Goal: Task Accomplishment & Management: Complete application form

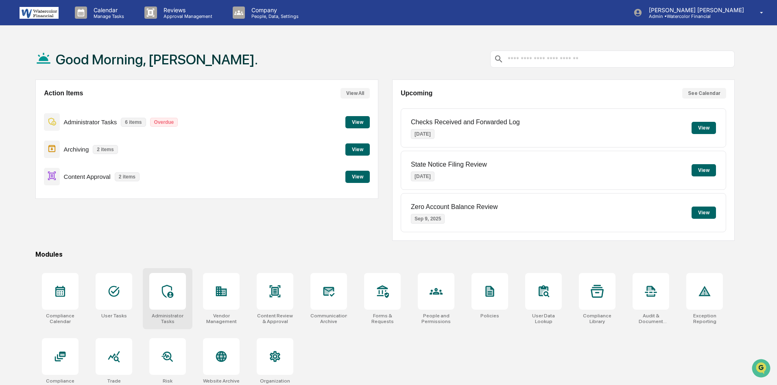
click at [164, 289] on icon at bounding box center [167, 290] width 13 height 13
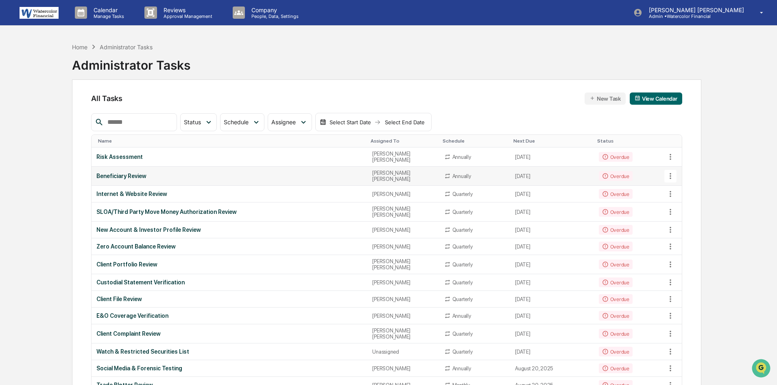
click at [135, 173] on div "Beneficiary Review" at bounding box center [229, 176] width 266 height 7
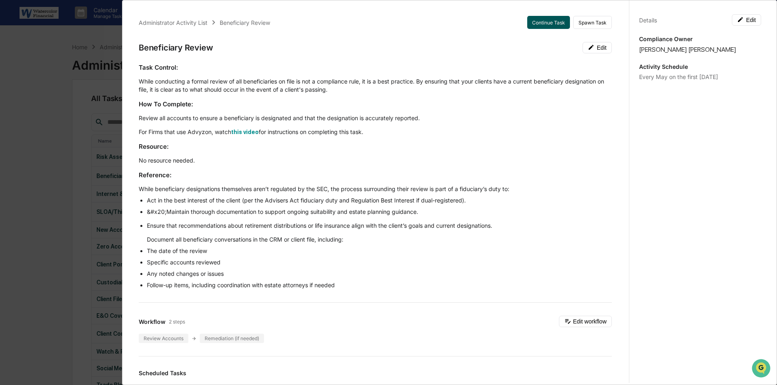
click at [537, 20] on button "Continue Task" at bounding box center [548, 22] width 43 height 13
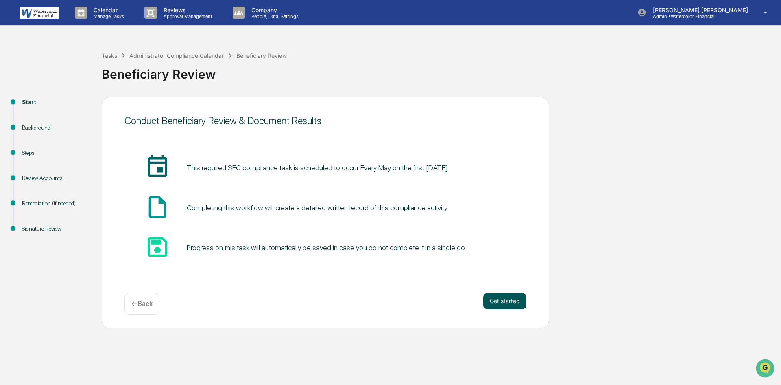
click at [505, 303] on button "Get started" at bounding box center [504, 301] width 43 height 16
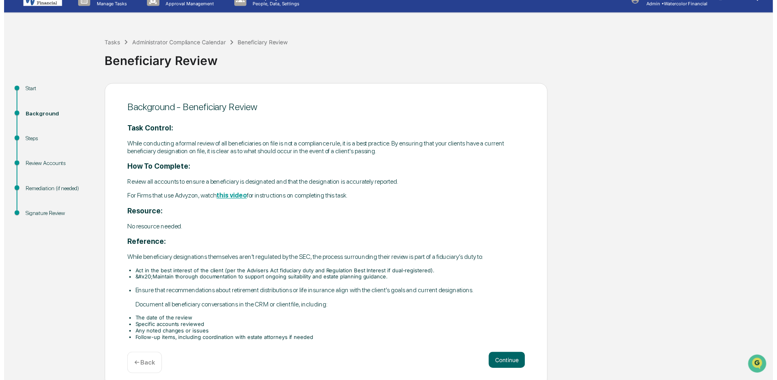
scroll to position [20, 0]
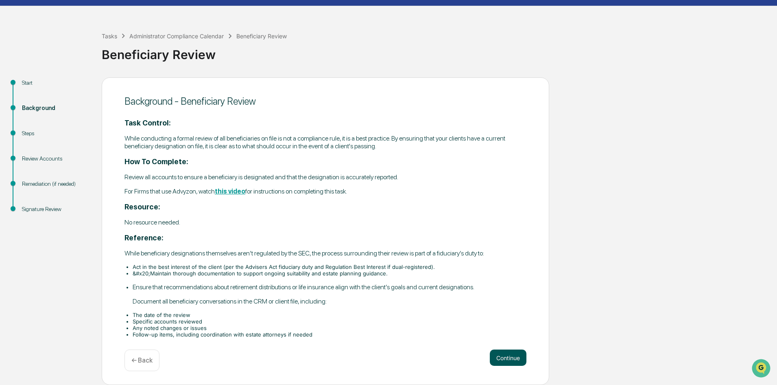
click at [505, 360] on button "Continue" at bounding box center [508, 357] width 37 height 16
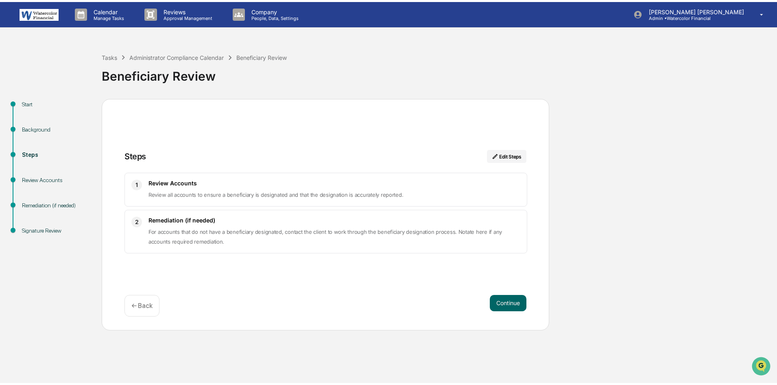
scroll to position [0, 0]
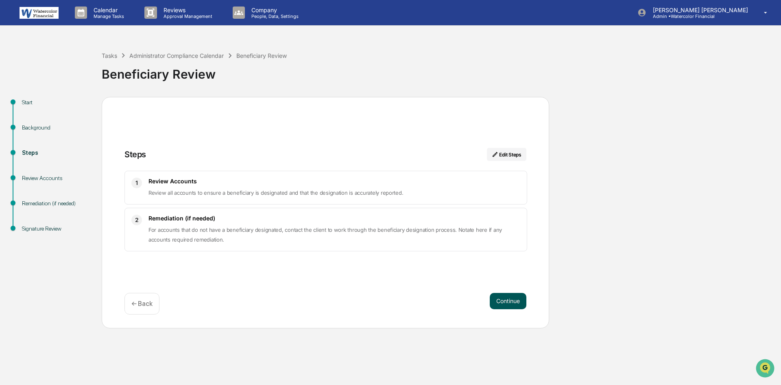
click at [505, 298] on button "Continue" at bounding box center [508, 301] width 37 height 16
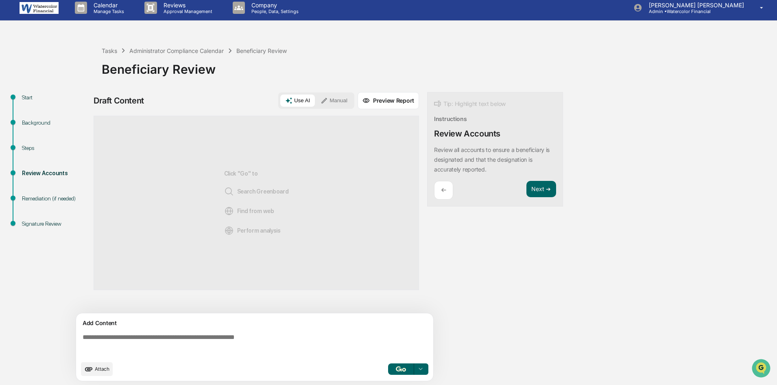
scroll to position [6, 0]
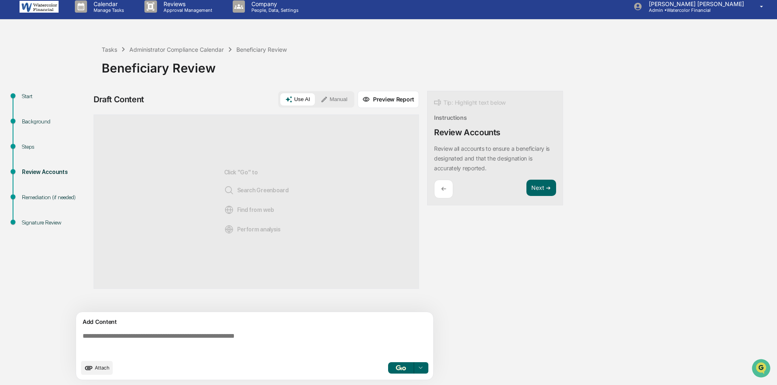
click at [337, 101] on button "Manual" at bounding box center [334, 99] width 37 height 12
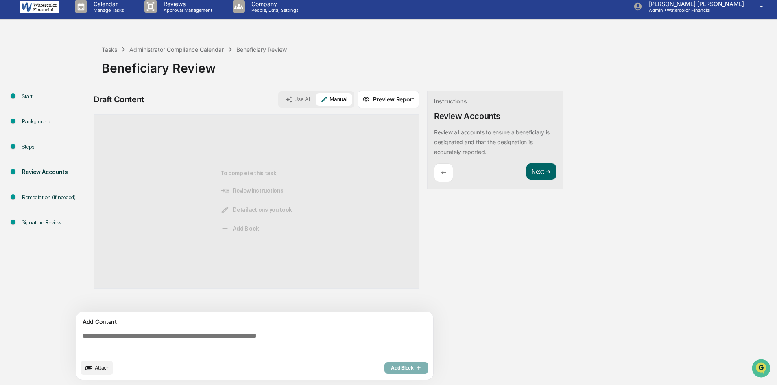
click at [163, 338] on textarea at bounding box center [256, 343] width 354 height 29
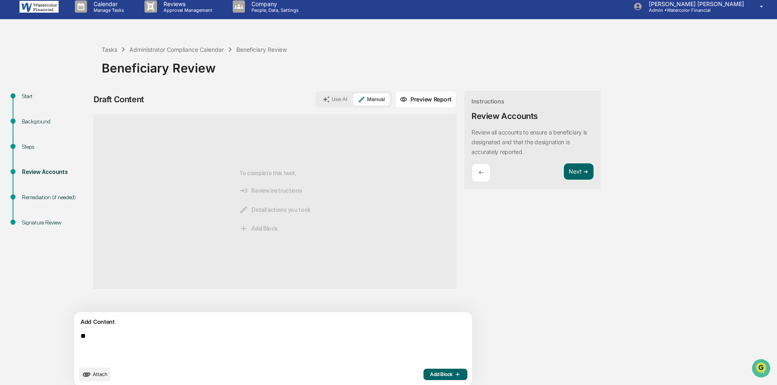
type textarea "*"
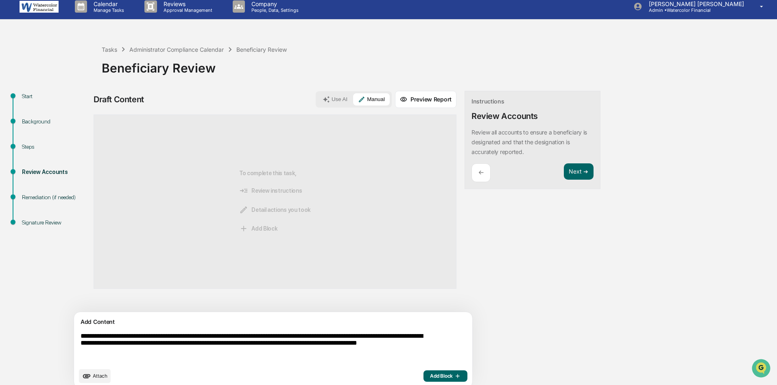
click at [234, 350] on textarea "**********" at bounding box center [254, 347] width 354 height 37
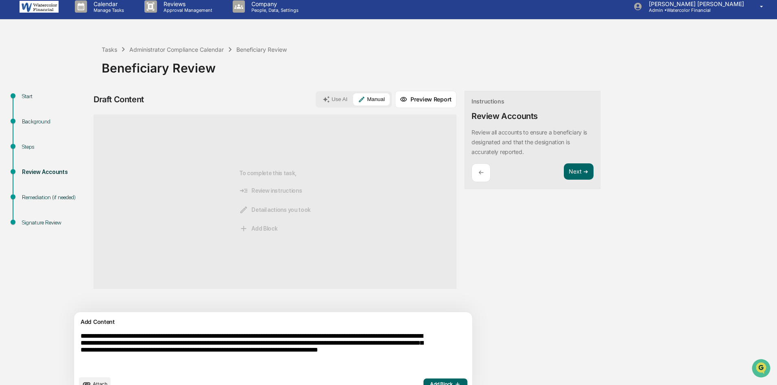
scroll to position [22, 0]
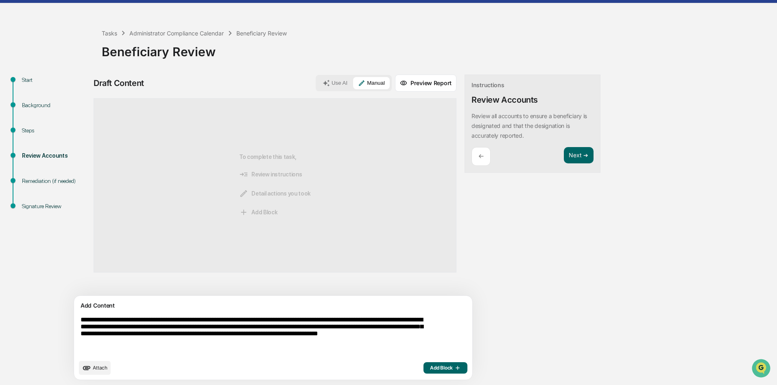
type textarea "**********"
click at [430, 369] on span "Add Block" at bounding box center [445, 367] width 31 height 7
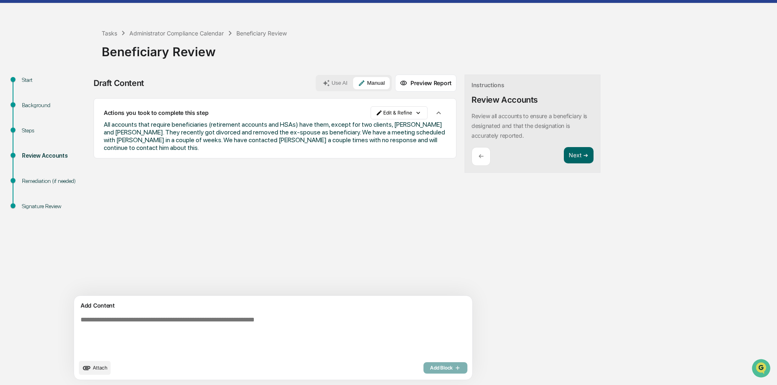
scroll to position [0, 0]
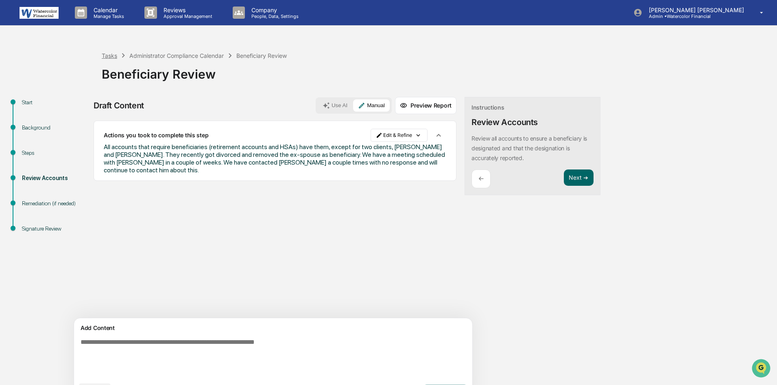
click at [111, 55] on div "Tasks" at bounding box center [109, 55] width 15 height 7
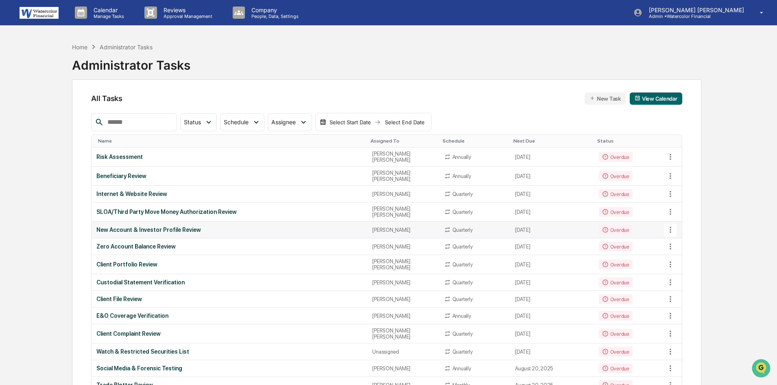
click at [145, 226] on div "New Account & Investor Profile Review" at bounding box center [229, 229] width 266 height 7
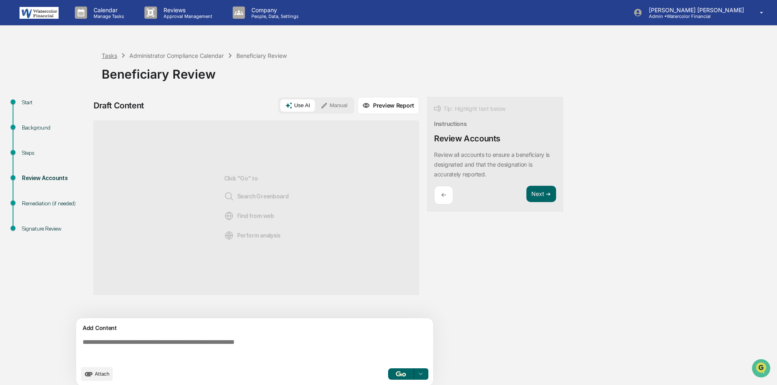
click at [109, 55] on div "Tasks" at bounding box center [109, 55] width 15 height 7
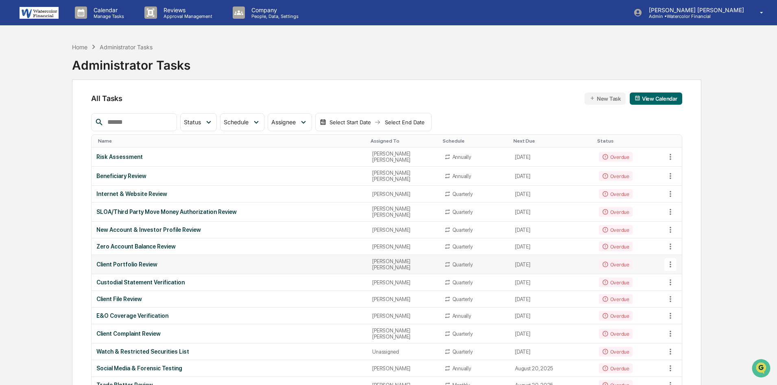
click at [127, 261] on div "Client Portfolio Review" at bounding box center [229, 264] width 266 height 7
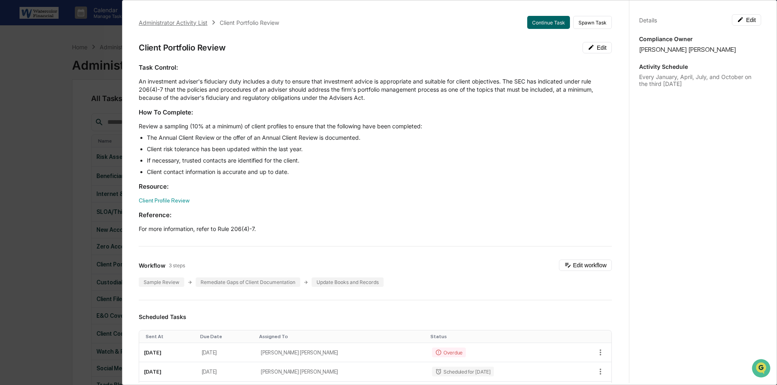
click at [173, 22] on div "Administrator Activity List" at bounding box center [173, 22] width 69 height 7
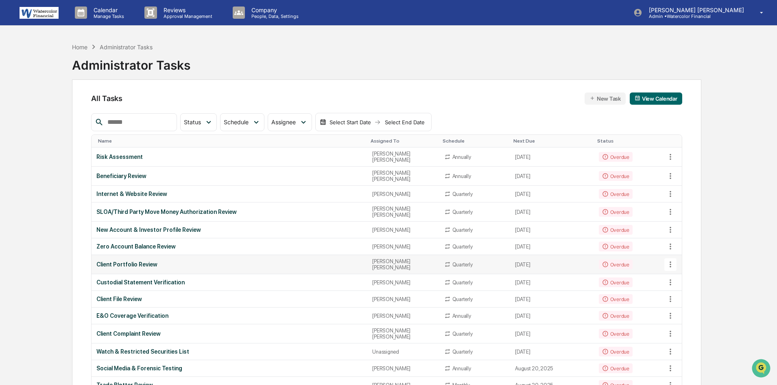
click at [142, 261] on div "Client Portfolio Review" at bounding box center [229, 264] width 266 height 7
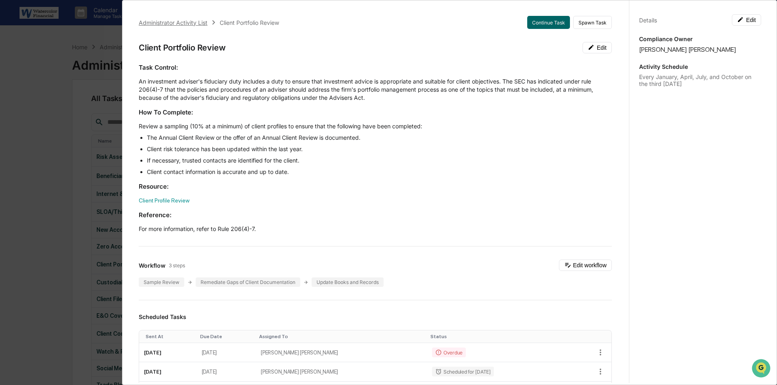
click at [169, 20] on div "Administrator Activity List" at bounding box center [173, 22] width 69 height 7
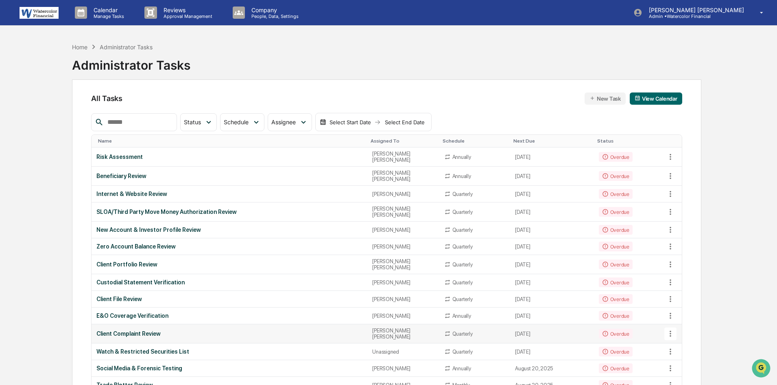
click at [134, 330] on div "Client Complaint Review" at bounding box center [229, 333] width 266 height 7
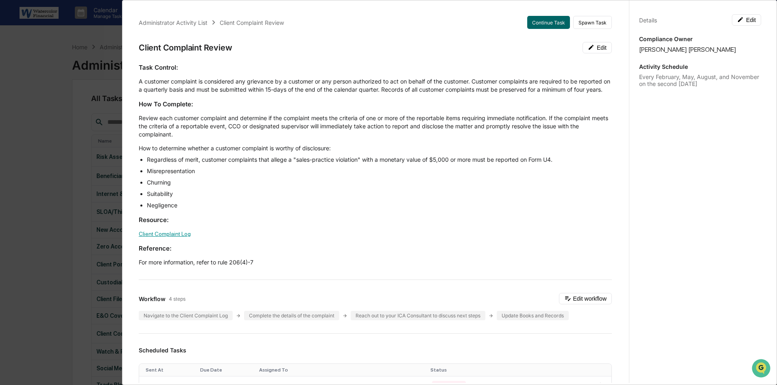
click at [173, 237] on link "Client Complaint Log" at bounding box center [165, 233] width 52 height 7
click at [540, 20] on button "Continue Task" at bounding box center [548, 22] width 43 height 13
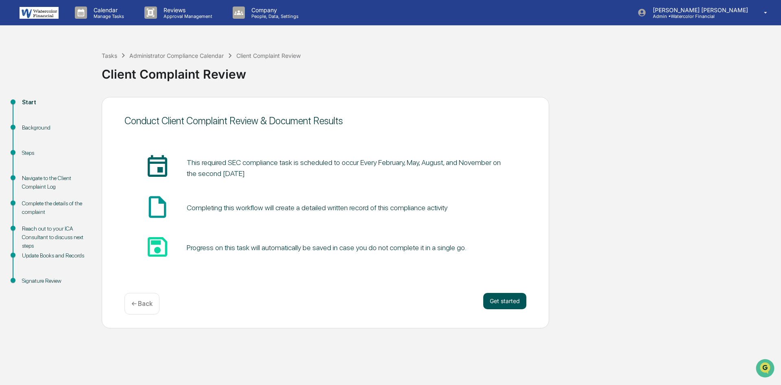
click at [505, 300] on button "Get started" at bounding box center [504, 301] width 43 height 16
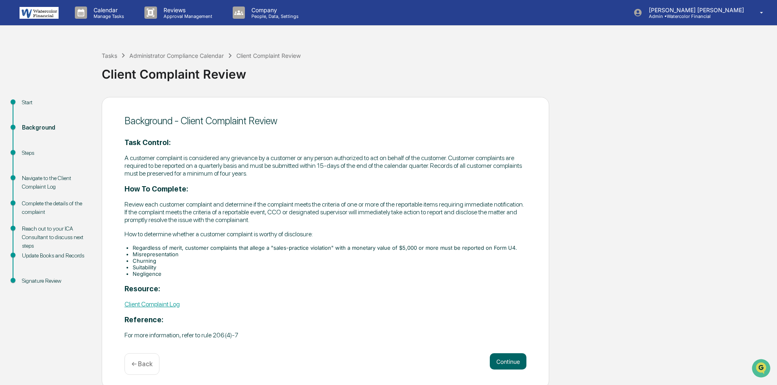
scroll to position [4, 0]
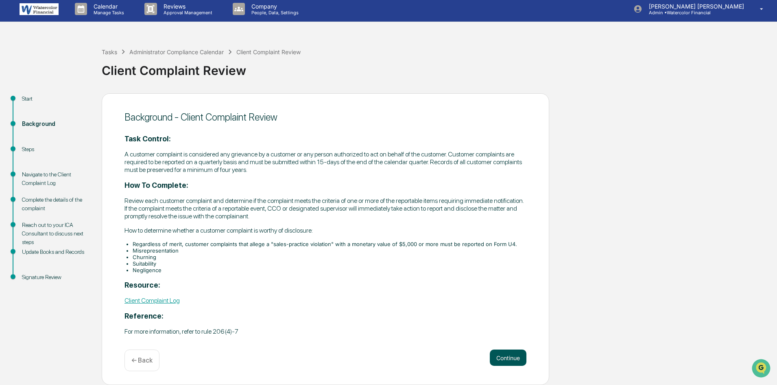
click at [510, 358] on button "Continue" at bounding box center [508, 357] width 37 height 16
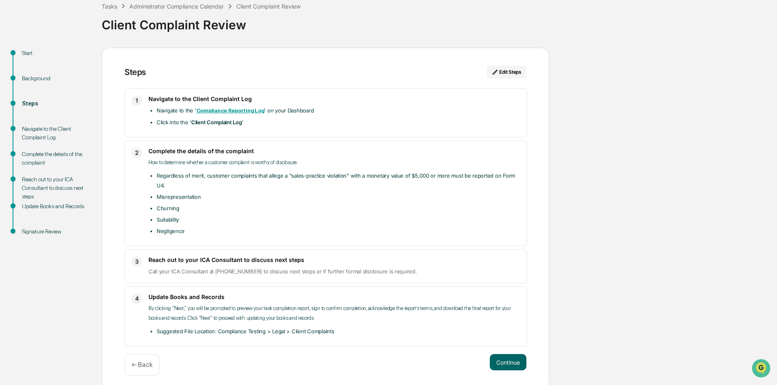
scroll to position [54, 0]
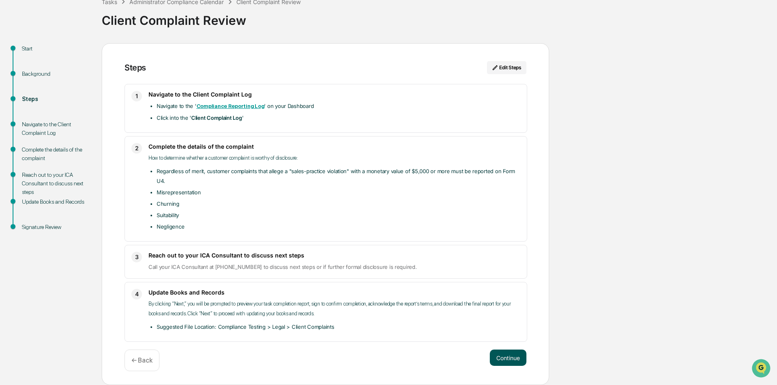
click at [508, 357] on button "Continue" at bounding box center [508, 357] width 37 height 16
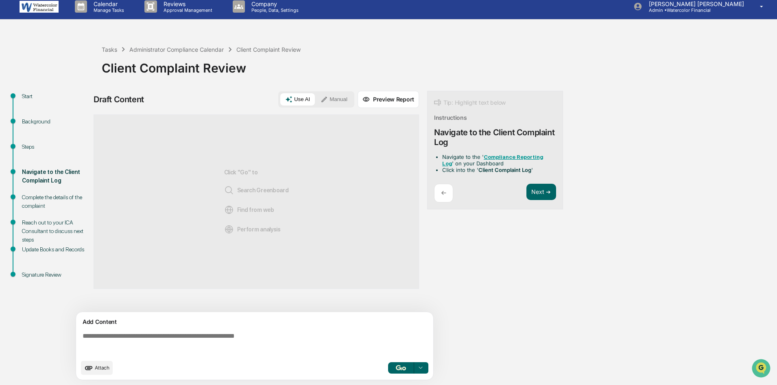
click at [336, 99] on button "Manual" at bounding box center [334, 99] width 37 height 12
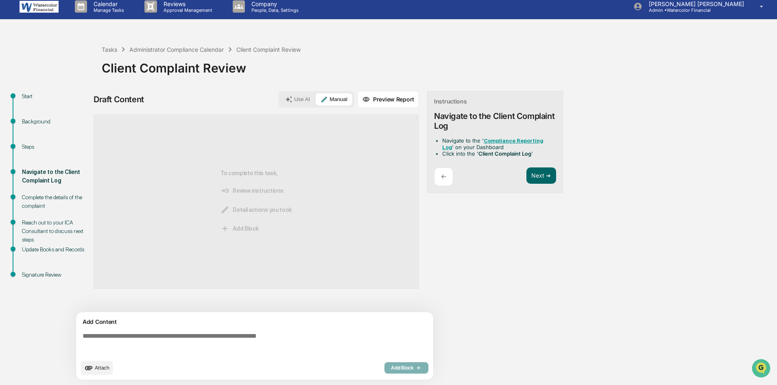
click at [239, 336] on textarea at bounding box center [256, 343] width 354 height 29
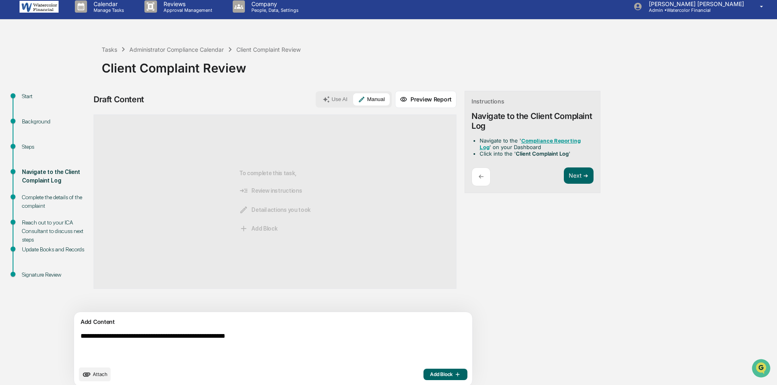
scroll to position [13, 0]
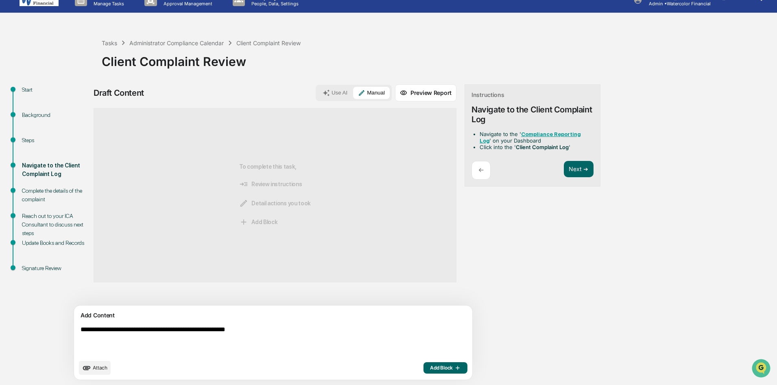
type textarea "**********"
click at [430, 367] on span "Add Block" at bounding box center [445, 367] width 31 height 7
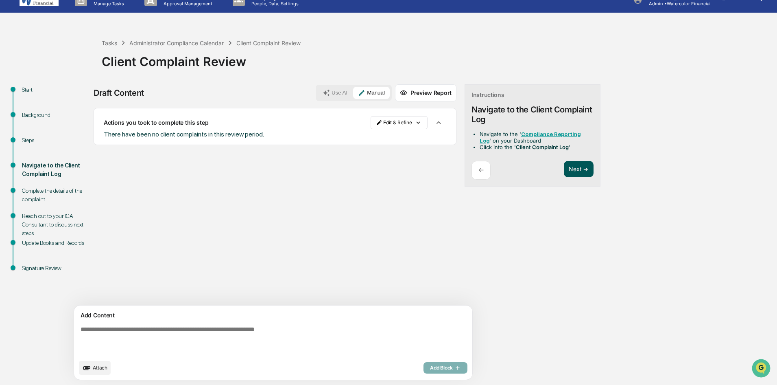
click at [564, 169] on button "Next ➔" at bounding box center [579, 169] width 30 height 17
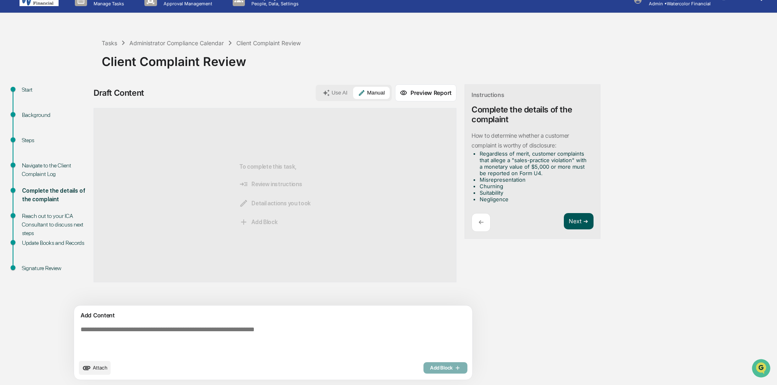
click at [564, 221] on button "Next ➔" at bounding box center [579, 221] width 30 height 17
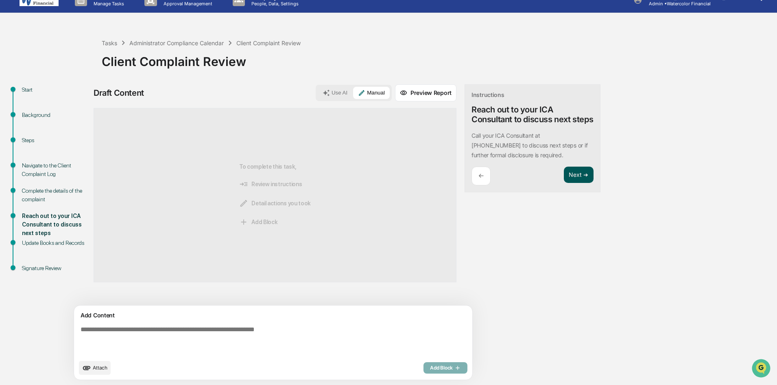
click at [564, 183] on button "Next ➔" at bounding box center [579, 174] width 30 height 17
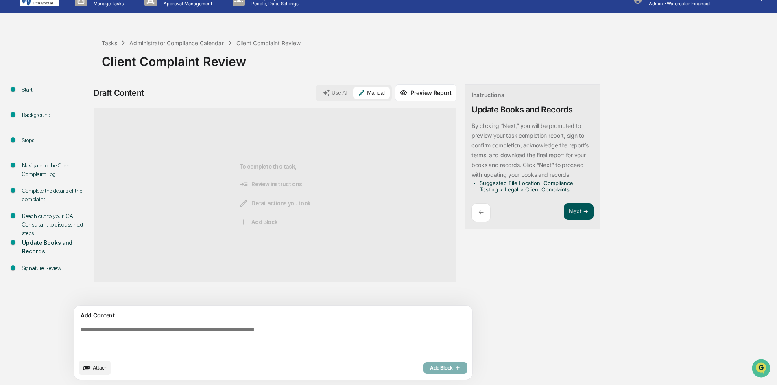
click at [564, 209] on button "Next ➔" at bounding box center [579, 211] width 30 height 17
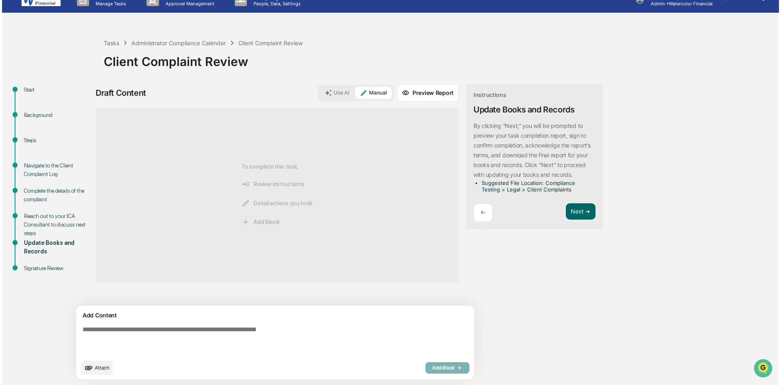
scroll to position [0, 0]
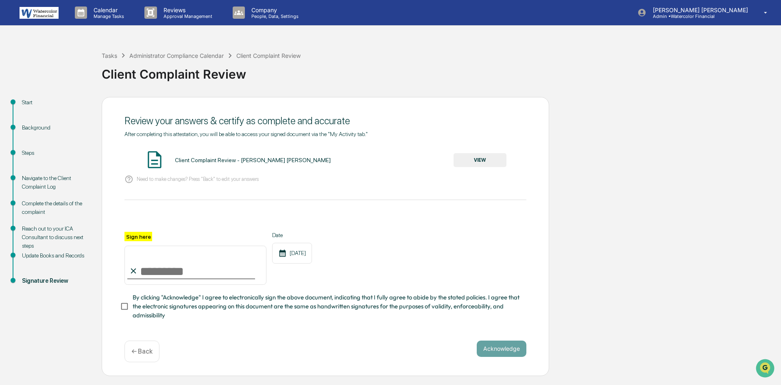
click at [201, 276] on input "Sign here" at bounding box center [196, 264] width 142 height 39
type input "**********"
click at [346, 223] on div at bounding box center [326, 222] width 402 height 20
click at [483, 160] on button "VIEW" at bounding box center [480, 160] width 53 height 14
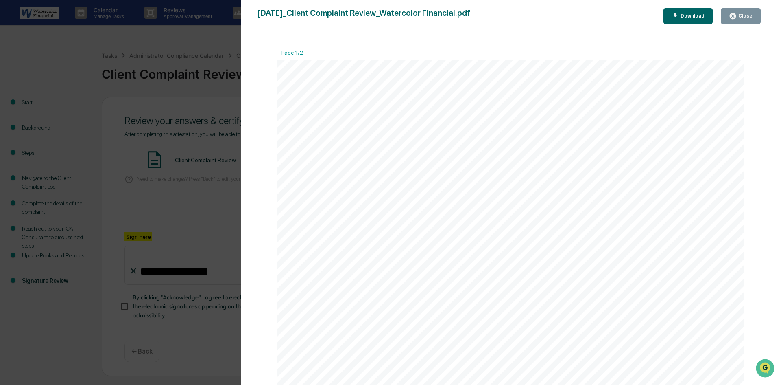
click at [746, 16] on div "Close" at bounding box center [745, 16] width 16 height 6
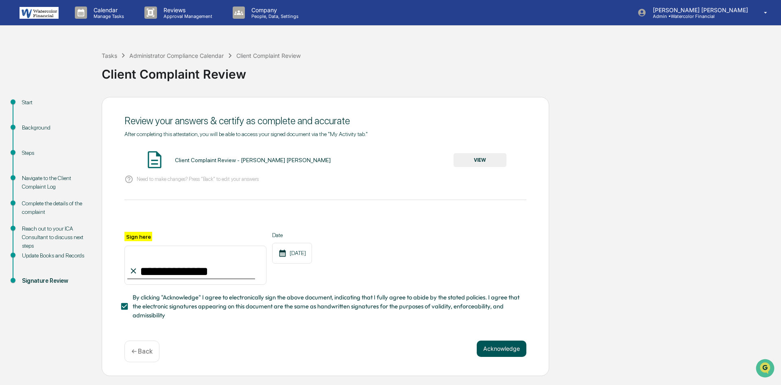
click at [497, 352] on button "Acknowledge" at bounding box center [502, 348] width 50 height 16
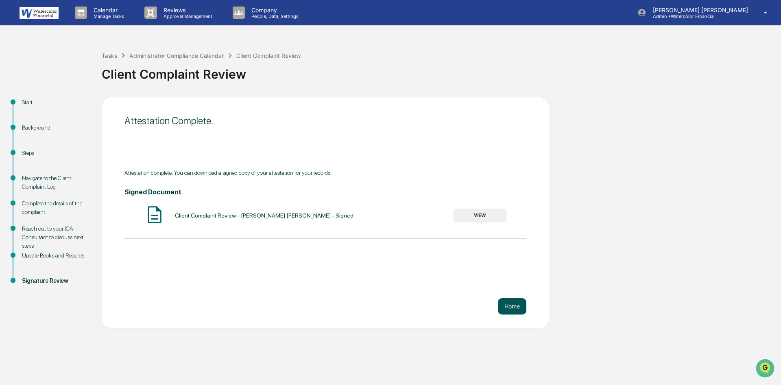
click at [514, 306] on button "Home" at bounding box center [512, 306] width 28 height 16
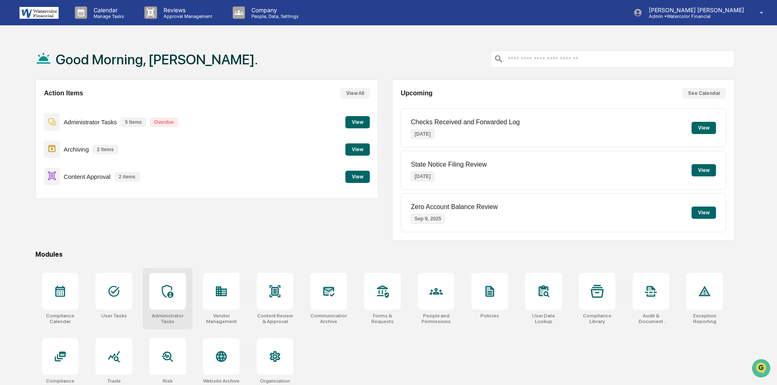
click at [169, 291] on icon at bounding box center [167, 290] width 13 height 13
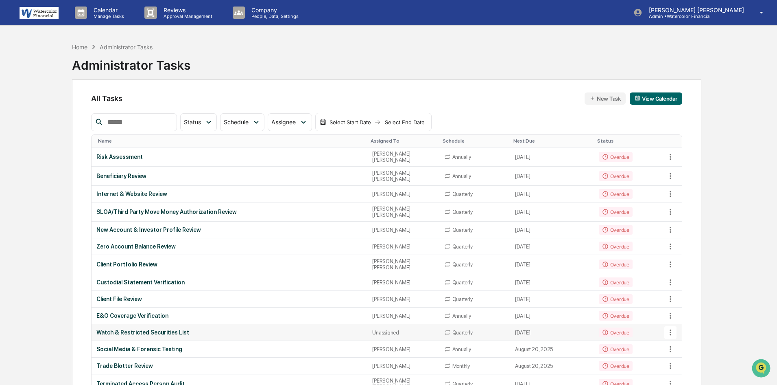
scroll to position [41, 0]
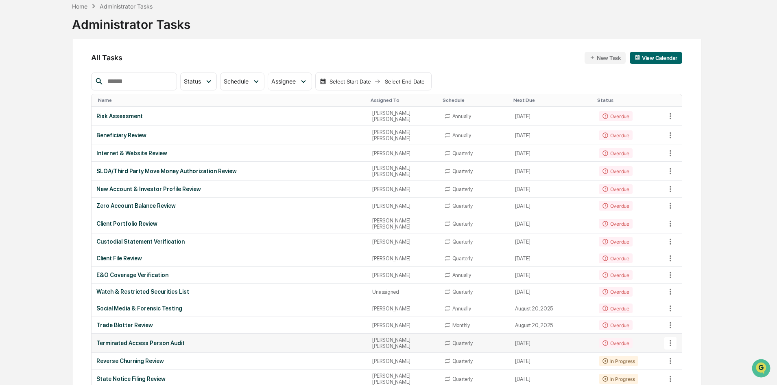
click at [149, 339] on div "Terminated Access Person Audit" at bounding box center [229, 342] width 266 height 7
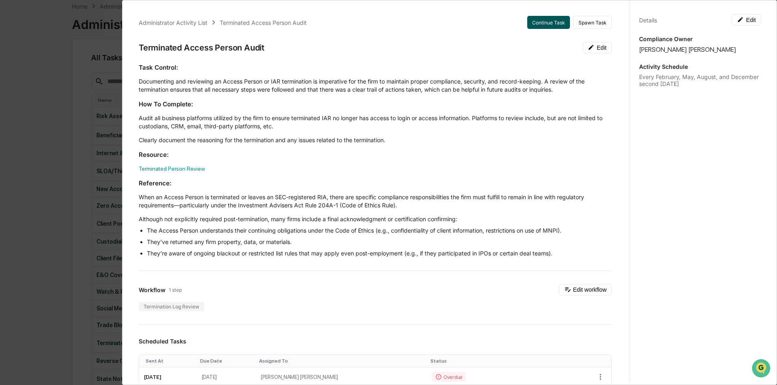
click at [540, 21] on button "Continue Task" at bounding box center [548, 22] width 43 height 13
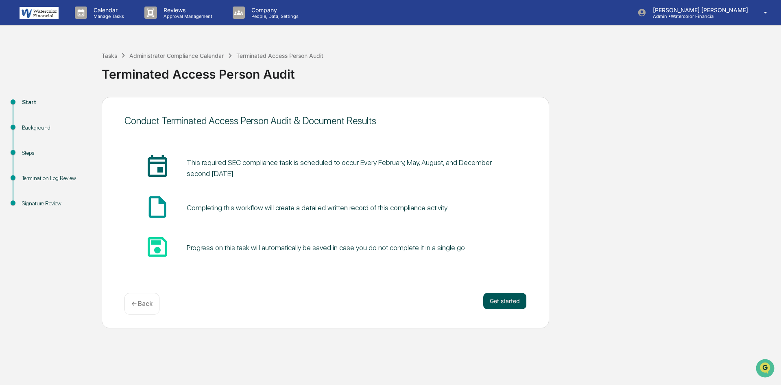
click at [507, 300] on button "Get started" at bounding box center [504, 301] width 43 height 16
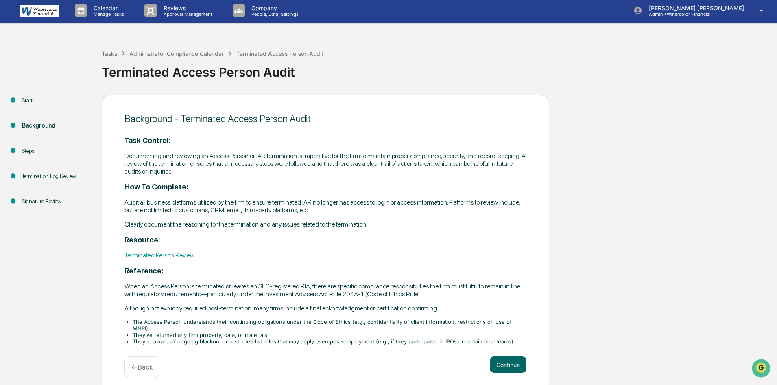
scroll to position [2, 0]
click at [179, 254] on link "Terminated Person Review" at bounding box center [160, 255] width 70 height 8
click at [110, 51] on div "Tasks" at bounding box center [109, 53] width 15 height 7
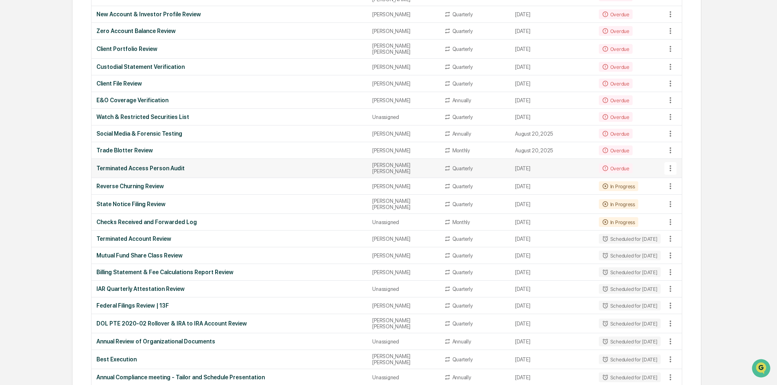
scroll to position [203, 0]
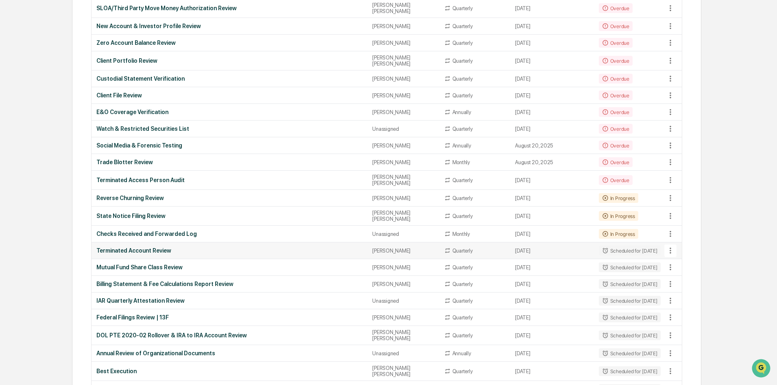
click at [156, 247] on div "Terminated Account Review" at bounding box center [229, 250] width 266 height 7
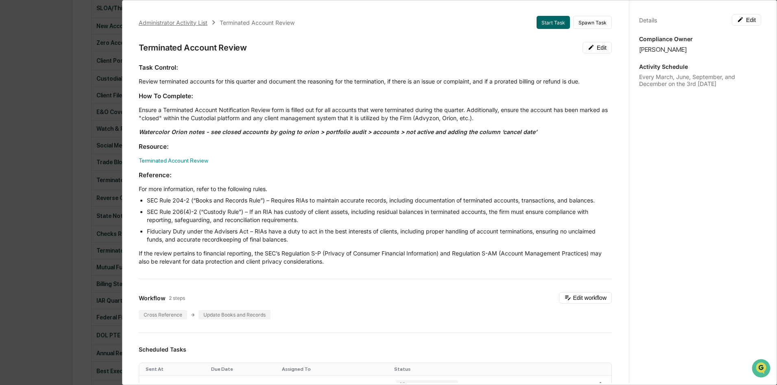
click at [154, 22] on div "Administrator Activity List" at bounding box center [173, 22] width 69 height 7
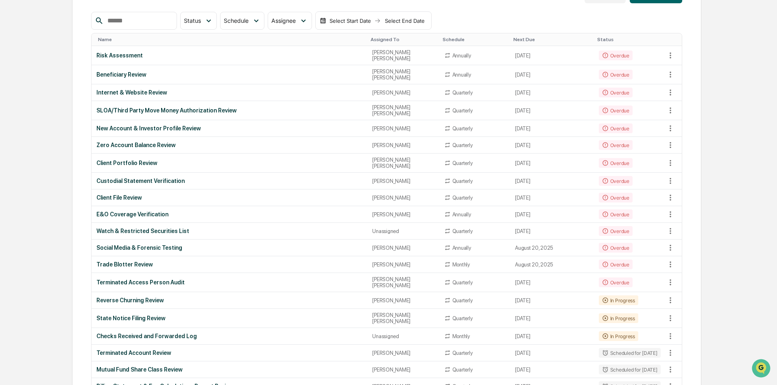
scroll to position [122, 0]
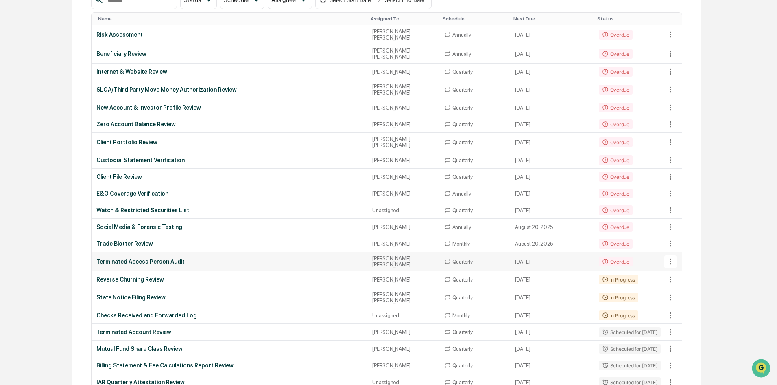
click at [126, 258] on div "Terminated Access Person Audit" at bounding box center [229, 261] width 266 height 7
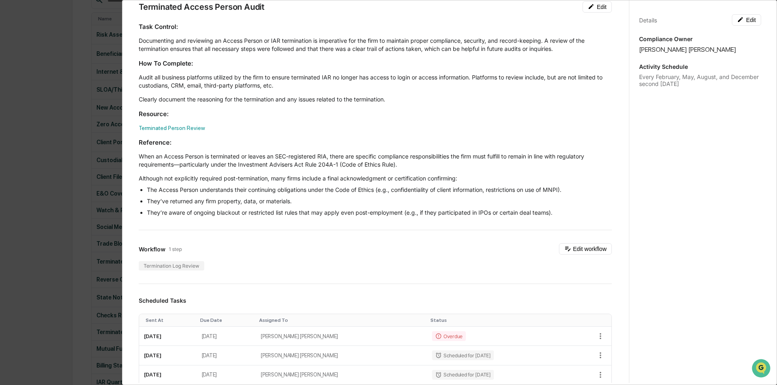
scroll to position [0, 0]
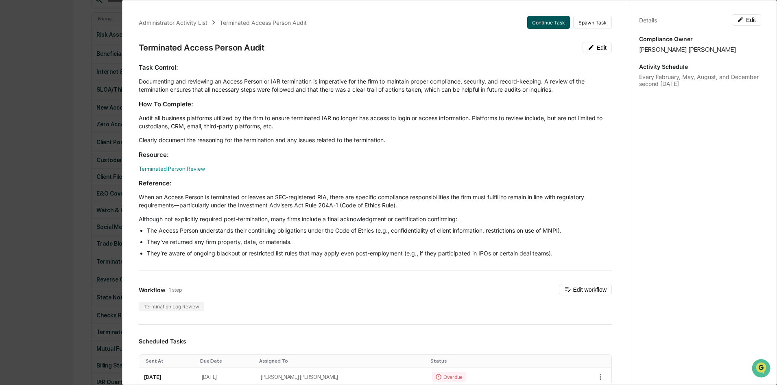
click at [539, 22] on button "Continue Task" at bounding box center [548, 22] width 43 height 13
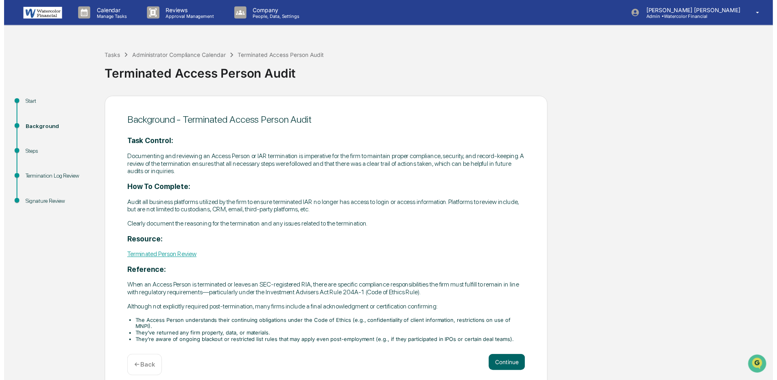
scroll to position [2, 0]
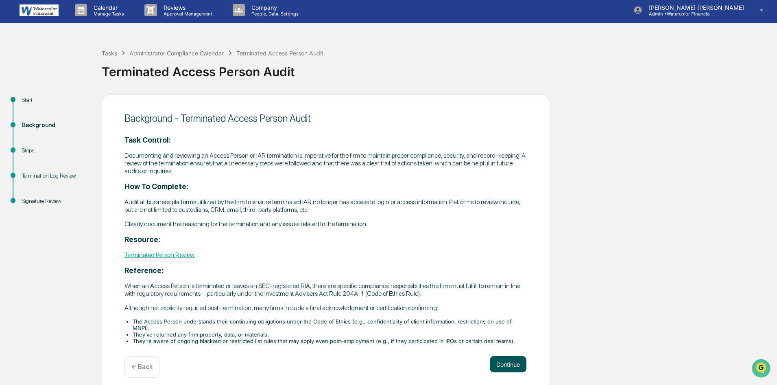
click at [503, 356] on button "Continue" at bounding box center [508, 364] width 37 height 16
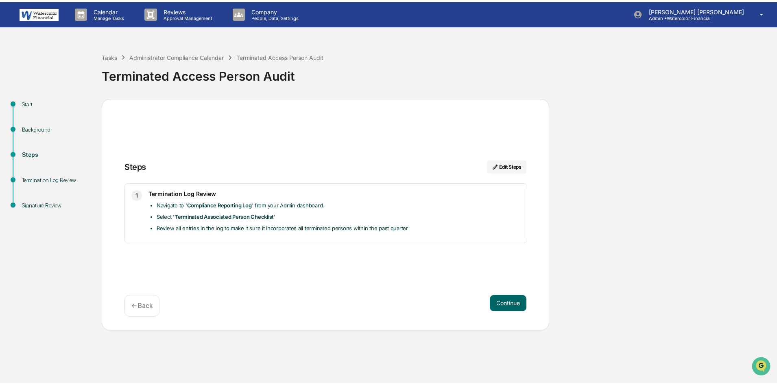
scroll to position [0, 0]
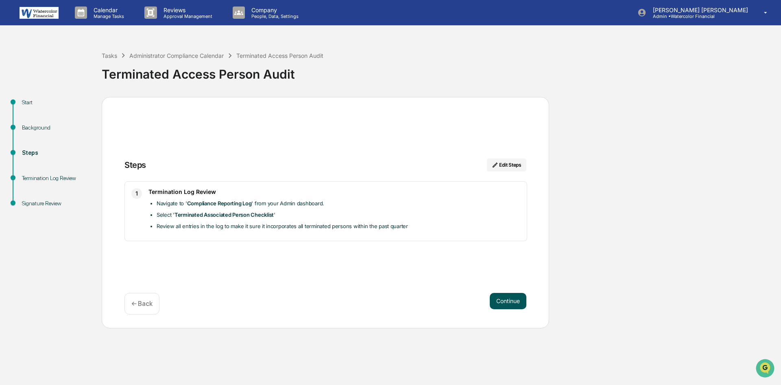
click at [507, 298] on button "Continue" at bounding box center [508, 301] width 37 height 16
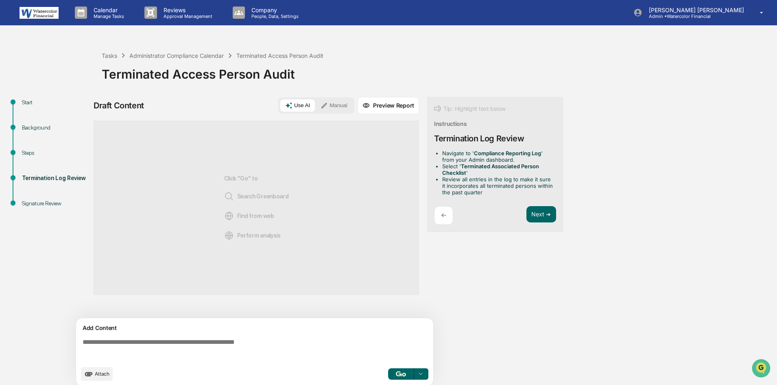
click at [336, 103] on button "Manual" at bounding box center [334, 105] width 37 height 12
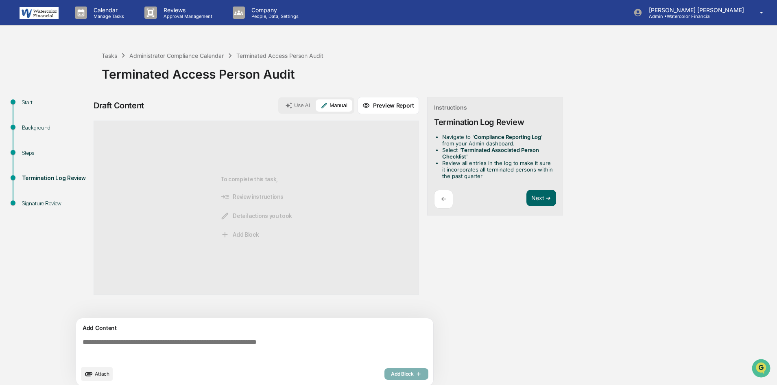
click at [233, 342] on textarea at bounding box center [256, 349] width 354 height 29
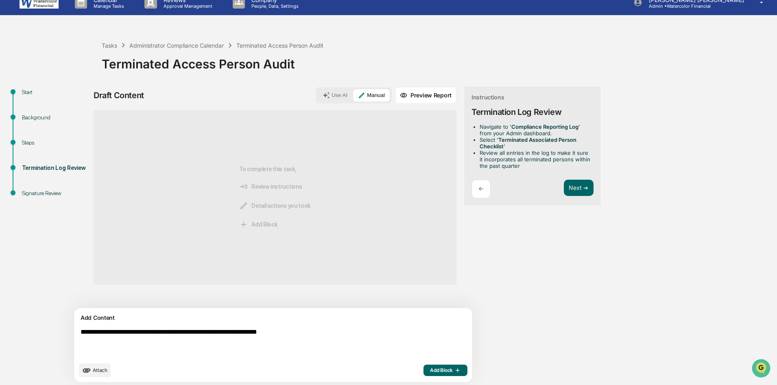
scroll to position [13, 0]
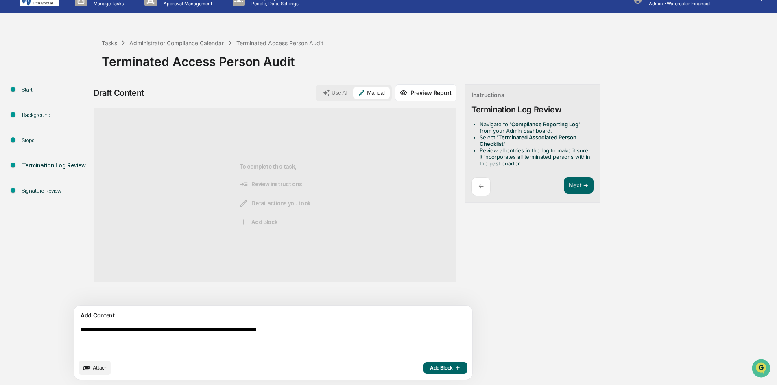
type textarea "**********"
click at [430, 365] on span "Add Block" at bounding box center [445, 367] width 31 height 7
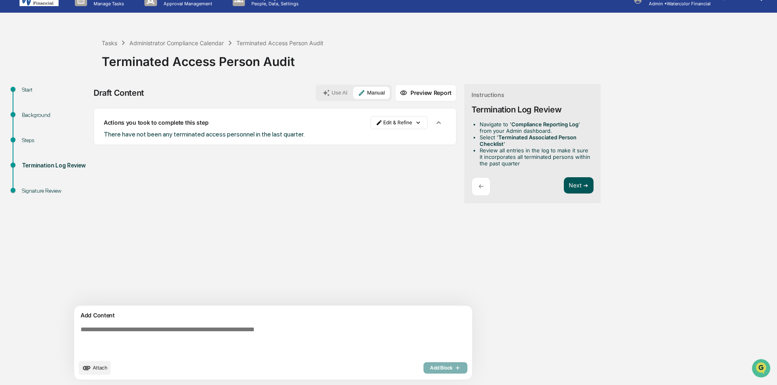
click at [564, 184] on button "Next ➔" at bounding box center [579, 185] width 30 height 17
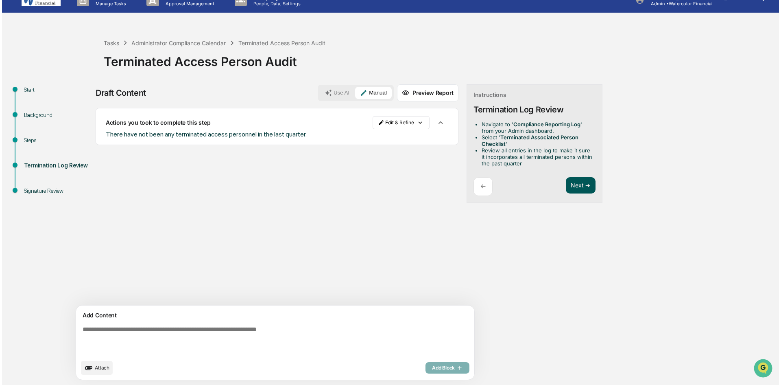
scroll to position [0, 0]
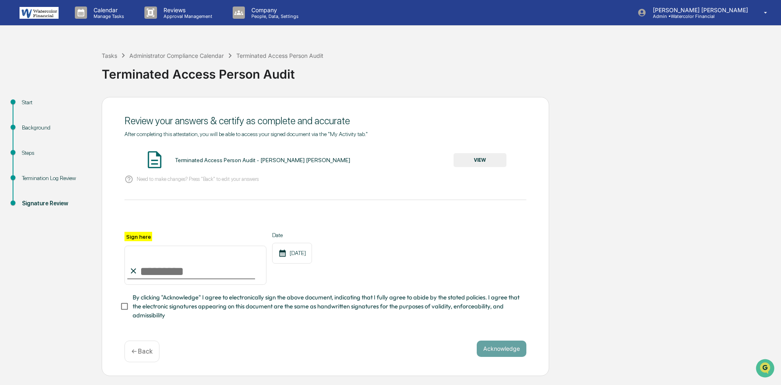
click at [199, 271] on input "Sign here" at bounding box center [196, 264] width 142 height 39
type input "**********"
click at [194, 327] on div "**********" at bounding box center [326, 231] width 402 height 201
click at [475, 161] on button "VIEW" at bounding box center [480, 160] width 53 height 14
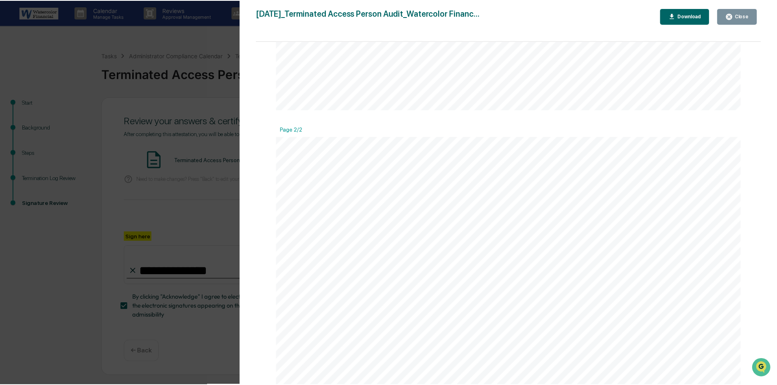
scroll to position [326, 0]
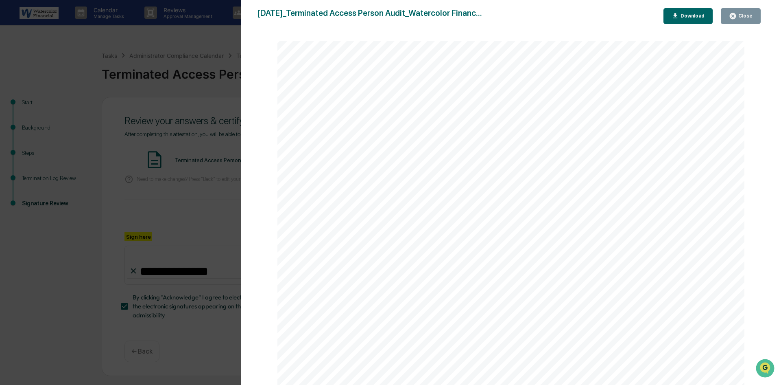
click at [740, 15] on div "Close" at bounding box center [745, 16] width 16 height 6
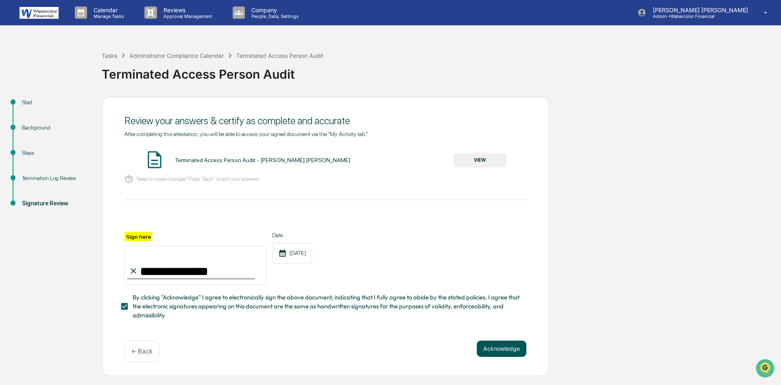
click at [496, 351] on button "Acknowledge" at bounding box center [502, 348] width 50 height 16
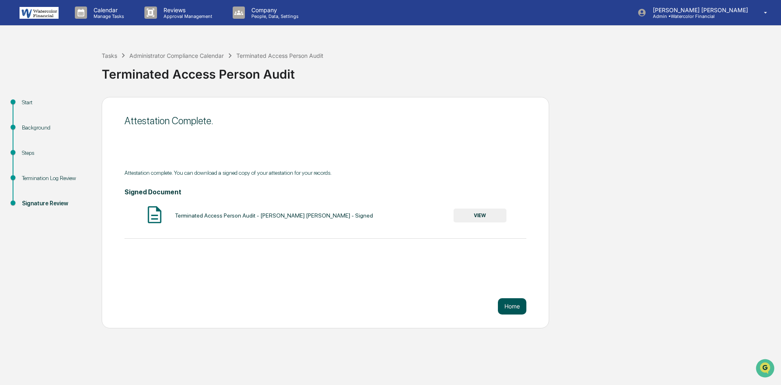
click at [511, 306] on button "Home" at bounding box center [512, 306] width 28 height 16
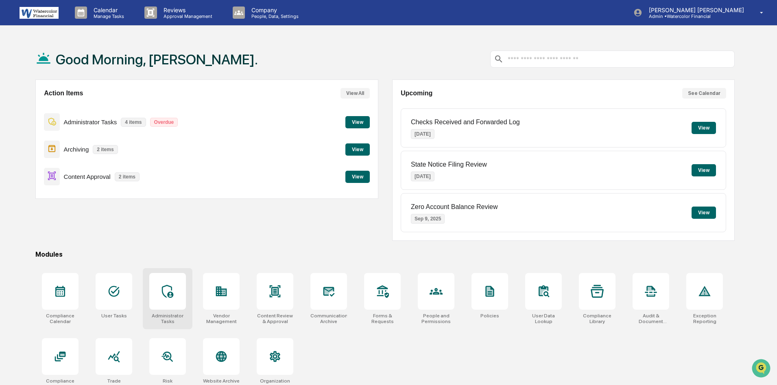
click at [167, 293] on icon at bounding box center [167, 290] width 13 height 13
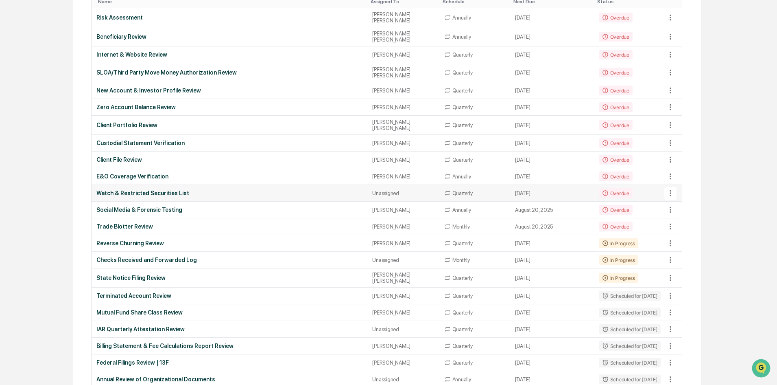
scroll to position [163, 0]
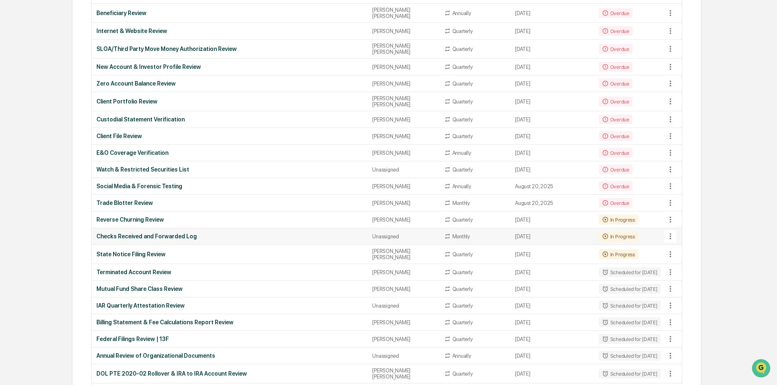
click at [152, 233] on div "Checks Received and Forwarded Log" at bounding box center [229, 236] width 266 height 7
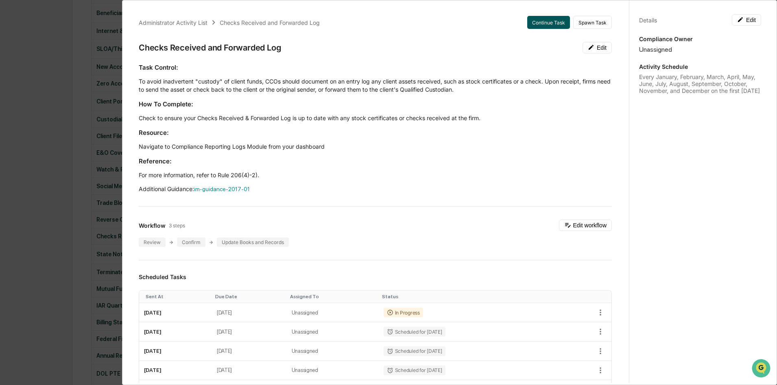
click at [540, 21] on button "Continue Task" at bounding box center [548, 22] width 43 height 13
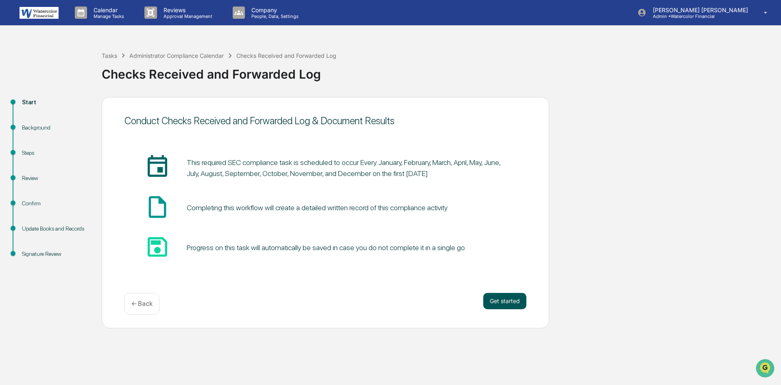
click at [498, 299] on button "Get started" at bounding box center [504, 301] width 43 height 16
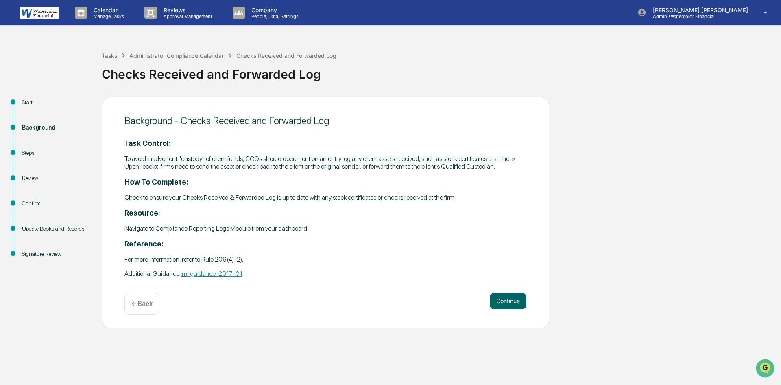
click at [498, 299] on button "Continue" at bounding box center [508, 301] width 37 height 16
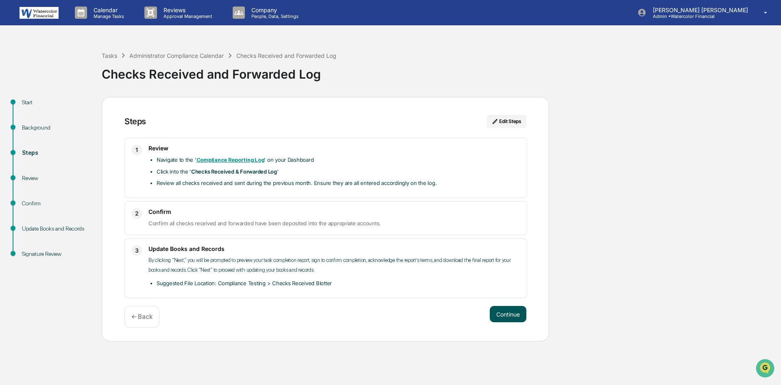
click at [505, 315] on button "Continue" at bounding box center [508, 314] width 37 height 16
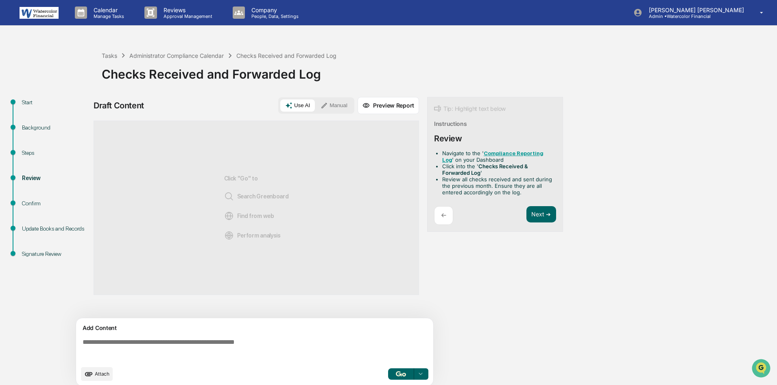
click at [337, 105] on button "Manual" at bounding box center [334, 105] width 37 height 12
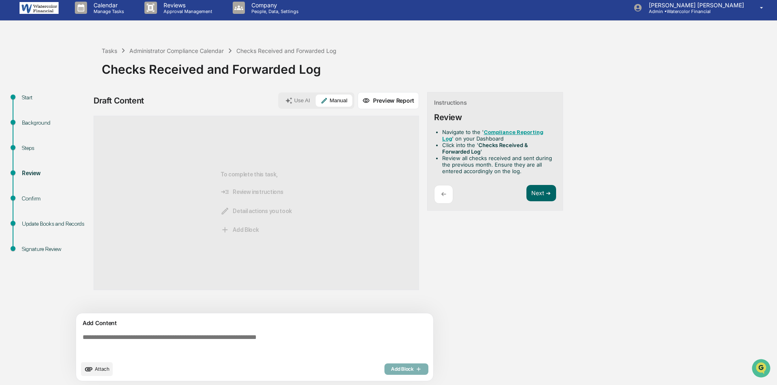
scroll to position [6, 0]
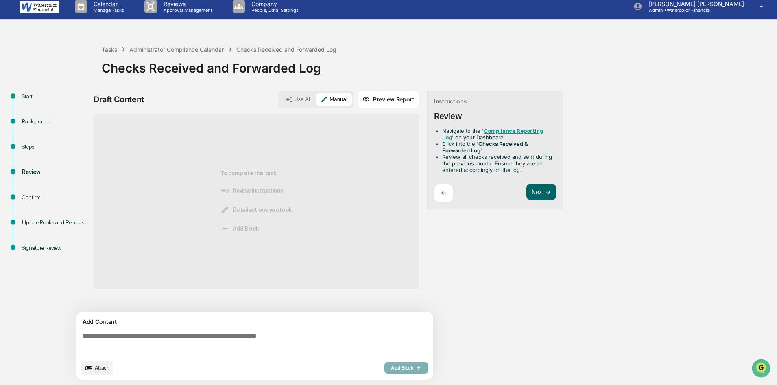
click at [276, 335] on textarea at bounding box center [256, 343] width 354 height 29
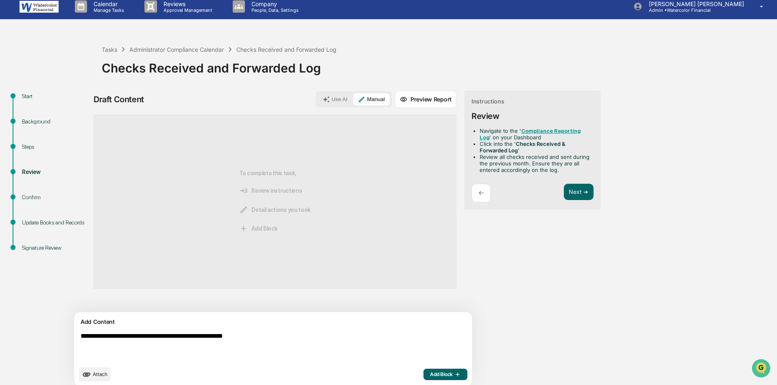
type textarea "**********"
click at [430, 372] on span "Add Block" at bounding box center [445, 374] width 31 height 7
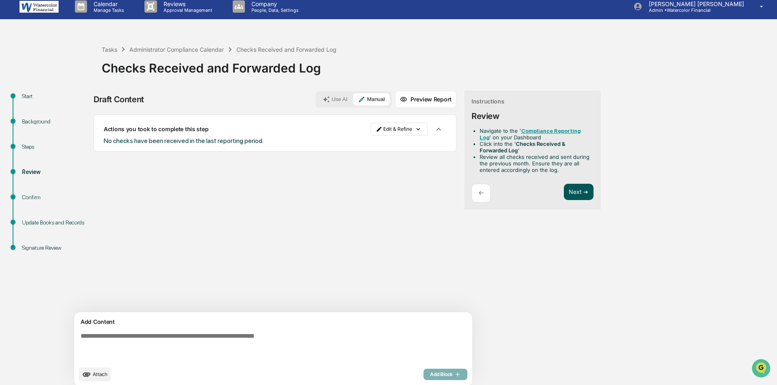
click at [564, 192] on button "Next ➔" at bounding box center [579, 192] width 30 height 17
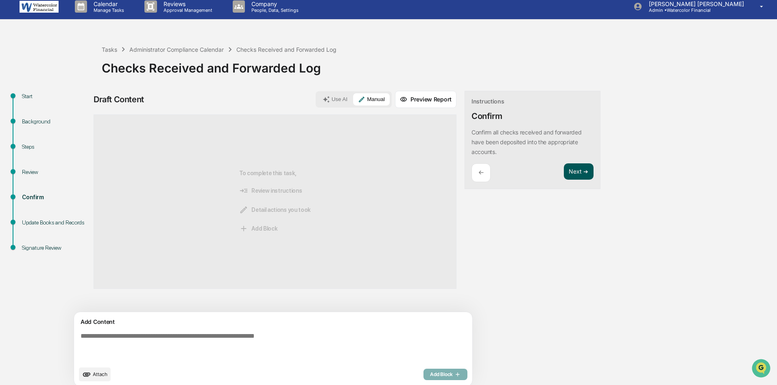
click at [564, 171] on button "Next ➔" at bounding box center [579, 171] width 30 height 17
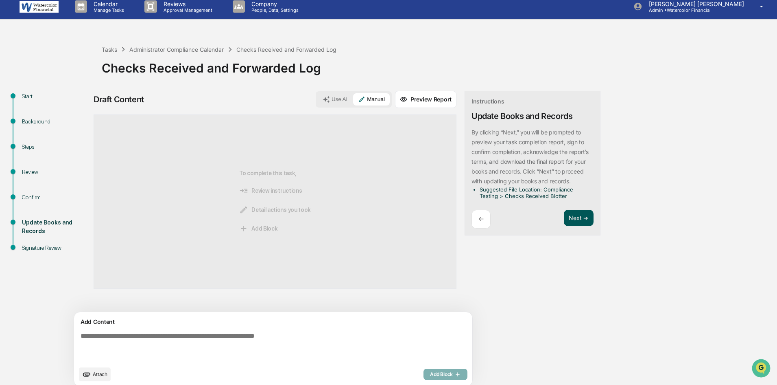
click at [564, 225] on button "Next ➔" at bounding box center [579, 218] width 30 height 17
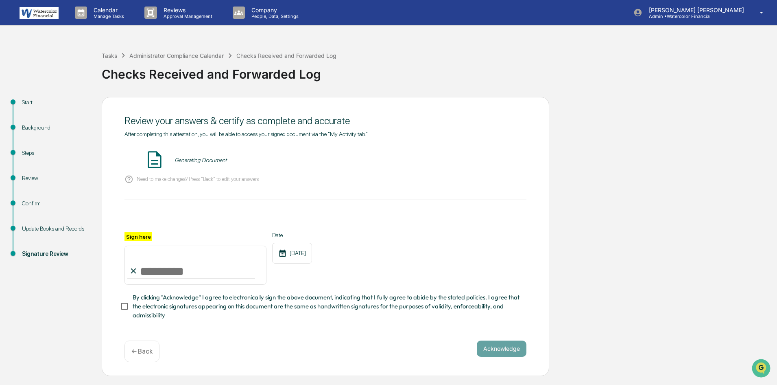
scroll to position [0, 0]
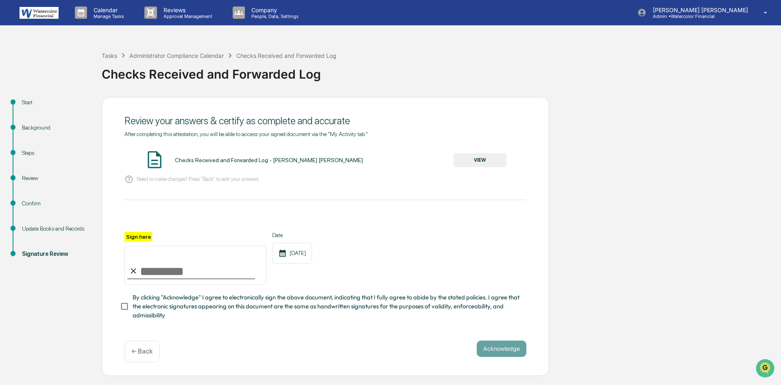
click at [475, 159] on button "VIEW" at bounding box center [480, 160] width 53 height 14
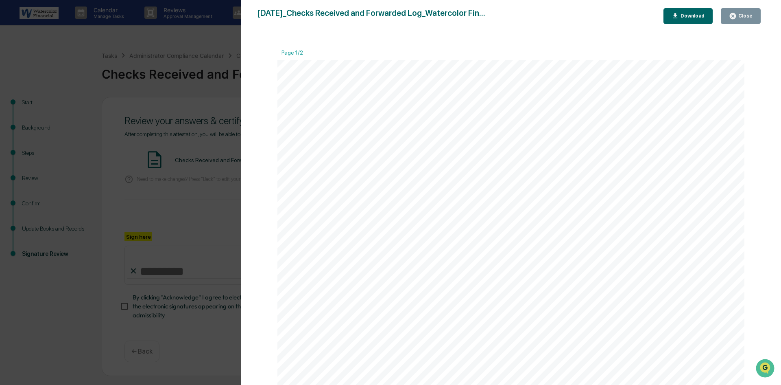
drag, startPoint x: 688, startPoint y: 13, endPoint x: 678, endPoint y: 46, distance: 34.3
click at [678, 46] on div "2025-09-03_Checks Received and Forwarded Log_Watercolor Fin... Close Download P…" at bounding box center [511, 200] width 508 height 385
click at [741, 13] on div "Close" at bounding box center [745, 16] width 16 height 6
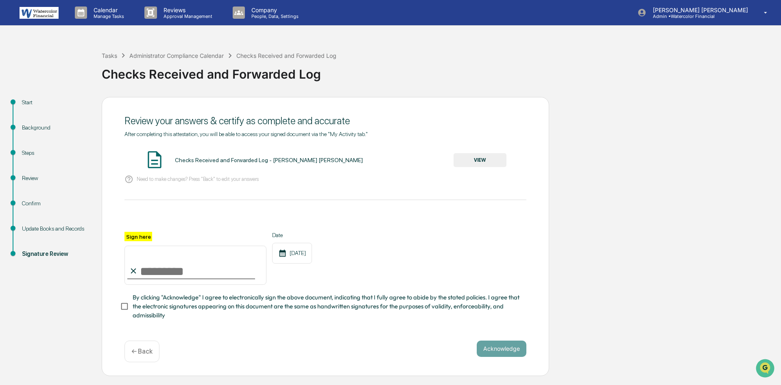
click at [161, 272] on input "Sign here" at bounding box center [196, 264] width 142 height 39
type input "**********"
click at [500, 349] on button "Acknowledge" at bounding box center [502, 348] width 50 height 16
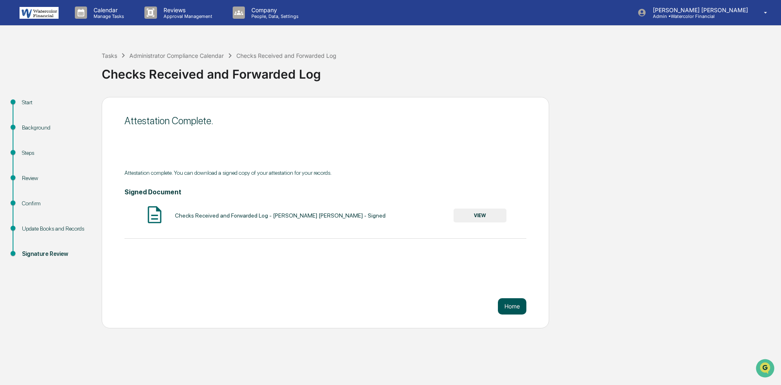
click at [512, 306] on button "Home" at bounding box center [512, 306] width 28 height 16
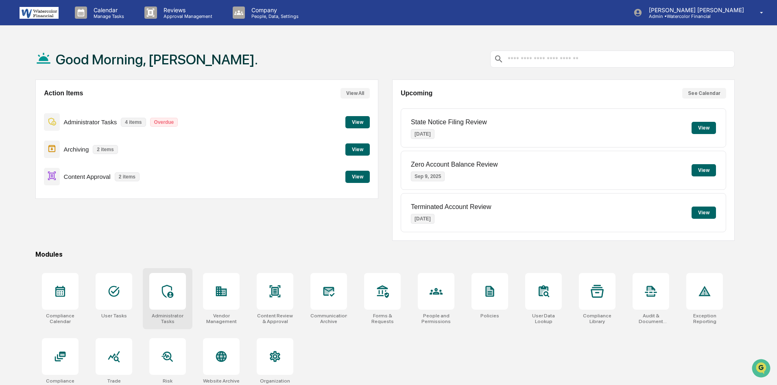
click at [170, 289] on icon at bounding box center [167, 290] width 13 height 13
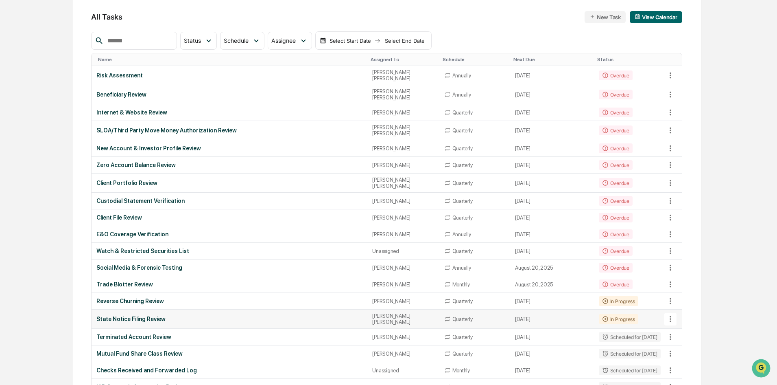
click at [127, 315] on div "State Notice Filing Review" at bounding box center [229, 318] width 266 height 7
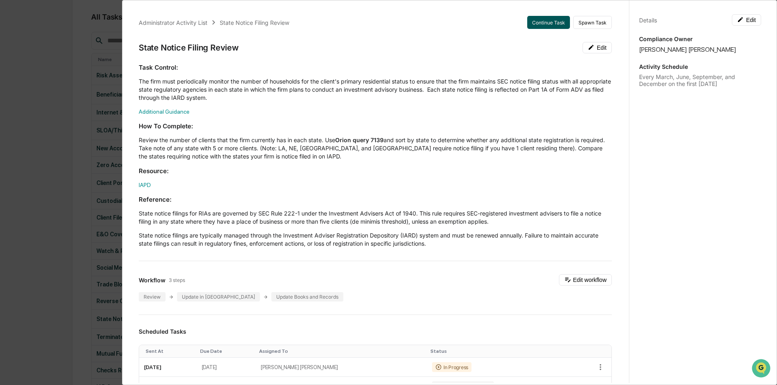
click at [540, 22] on button "Continue Task" at bounding box center [548, 22] width 43 height 13
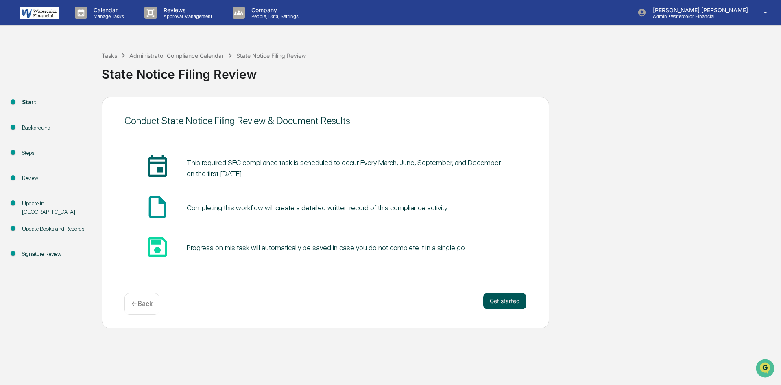
click at [496, 300] on button "Get started" at bounding box center [504, 301] width 43 height 16
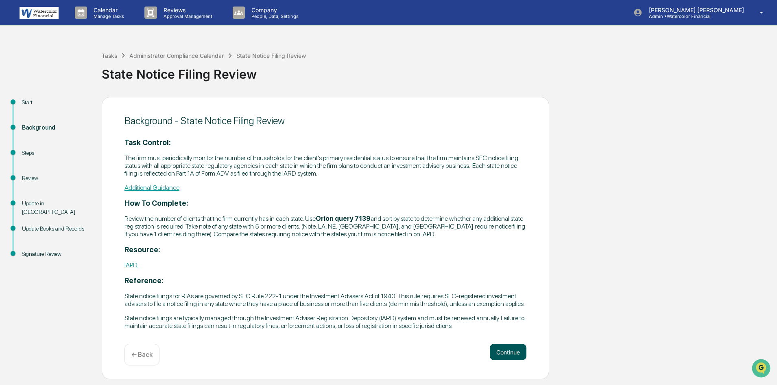
click at [505, 359] on button "Continue" at bounding box center [508, 351] width 37 height 16
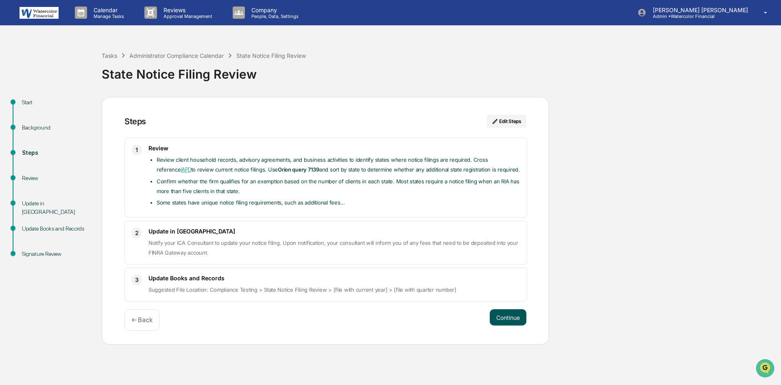
click at [503, 319] on button "Continue" at bounding box center [508, 317] width 37 height 16
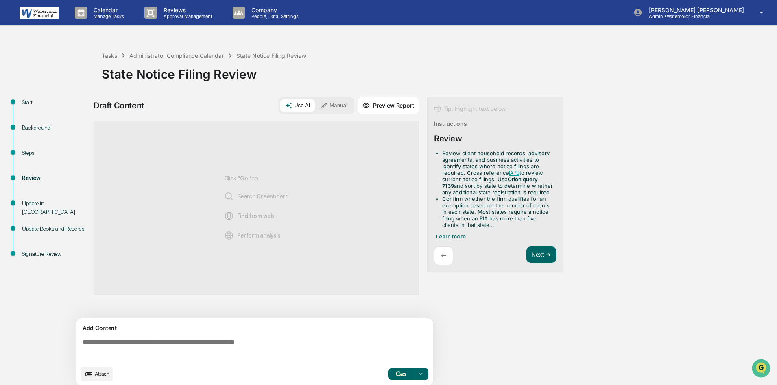
scroll to position [6, 0]
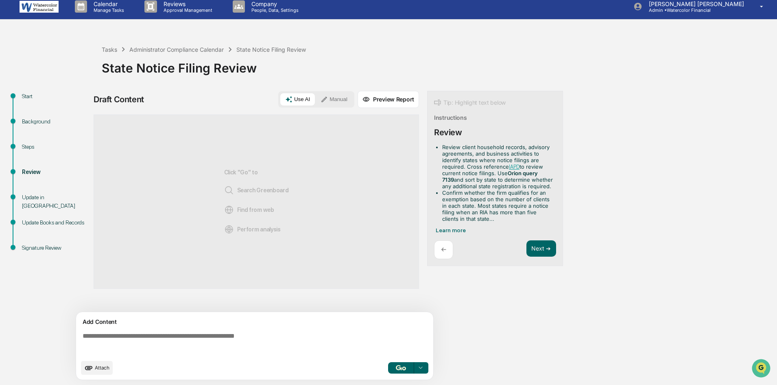
click at [255, 335] on textarea at bounding box center [256, 343] width 354 height 29
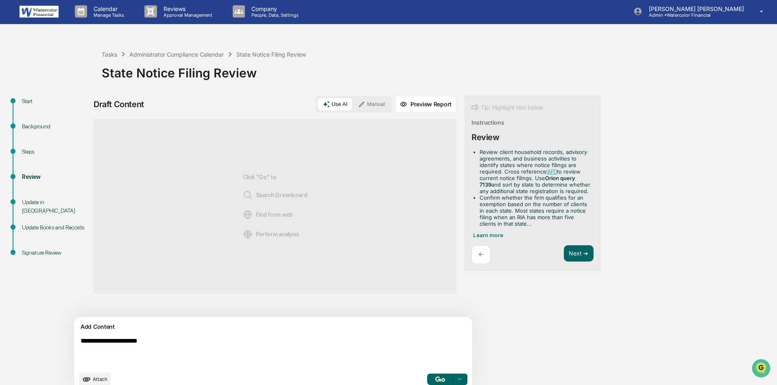
scroll to position [0, 0]
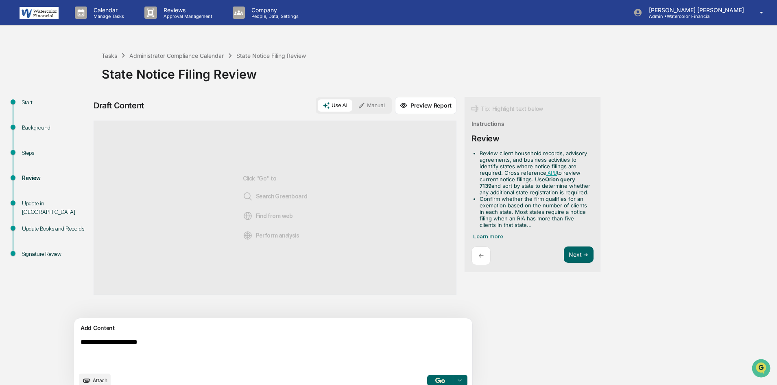
click at [174, 341] on textarea "**********" at bounding box center [254, 353] width 354 height 36
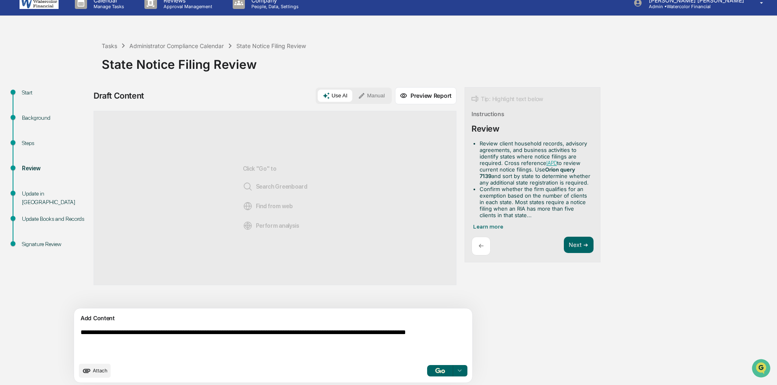
scroll to position [13, 0]
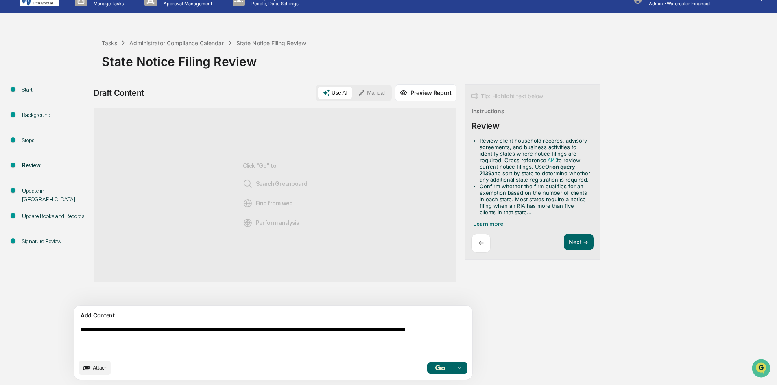
type textarea "**********"
click at [435, 368] on img "button" at bounding box center [440, 367] width 10 height 5
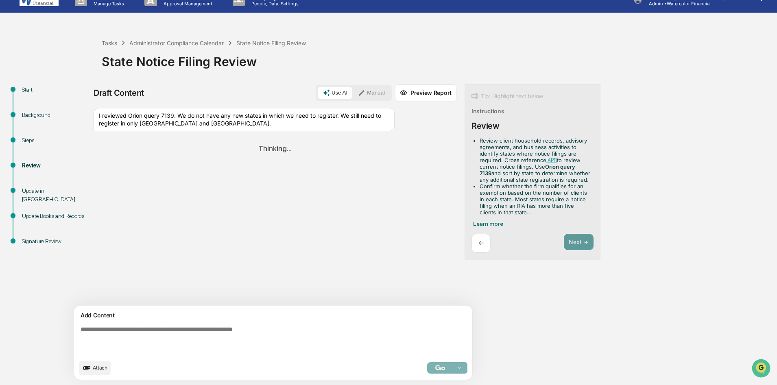
click at [353, 97] on button "Manual" at bounding box center [371, 93] width 37 height 12
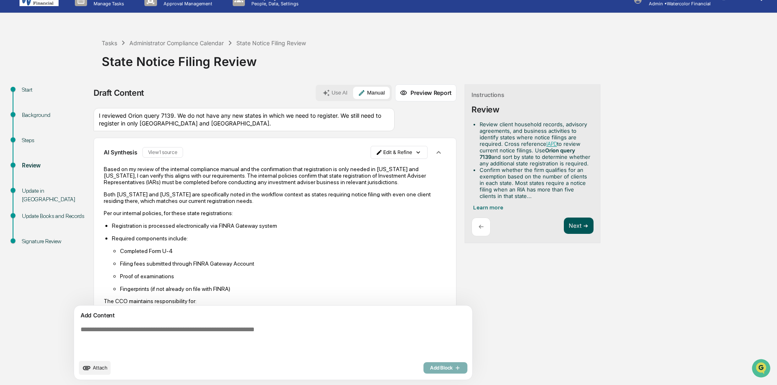
click at [564, 226] on button "Next ➔" at bounding box center [579, 225] width 30 height 17
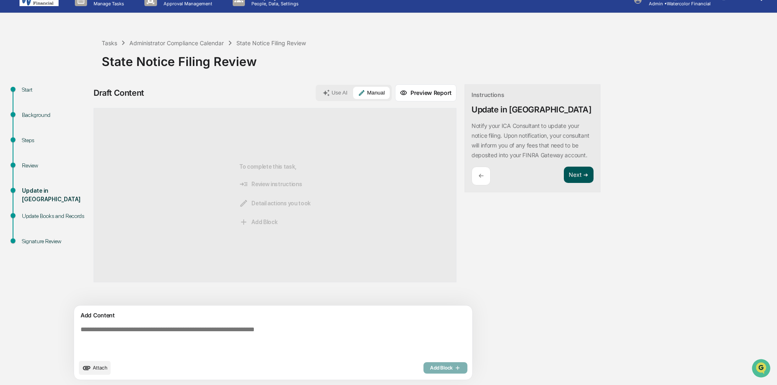
click at [564, 183] on button "Next ➔" at bounding box center [579, 174] width 30 height 17
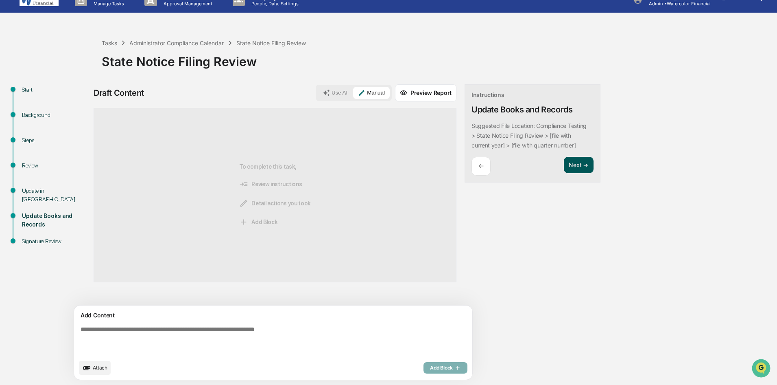
click at [564, 162] on button "Next ➔" at bounding box center [579, 165] width 30 height 17
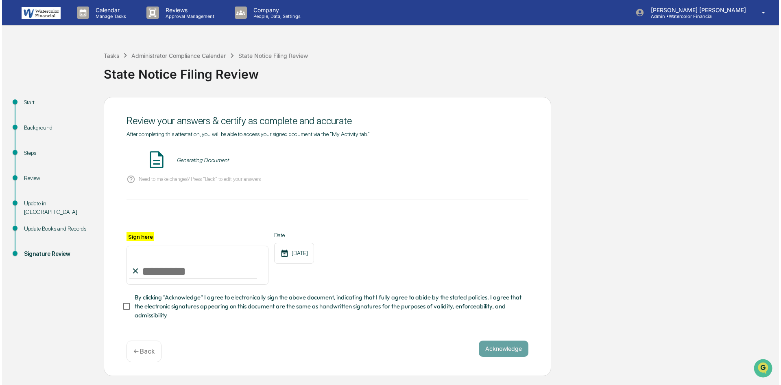
scroll to position [0, 0]
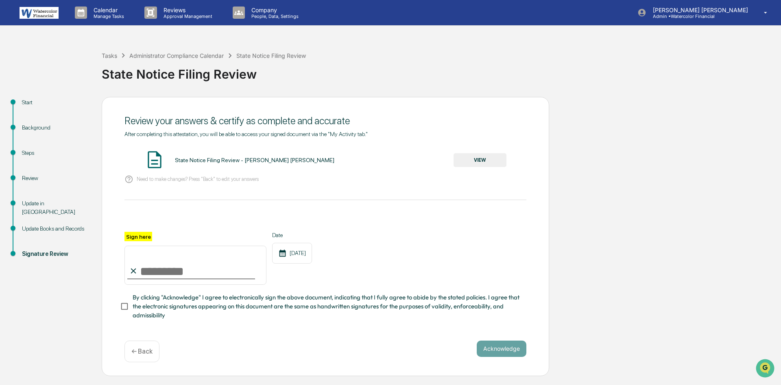
click at [485, 160] on button "VIEW" at bounding box center [480, 160] width 53 height 14
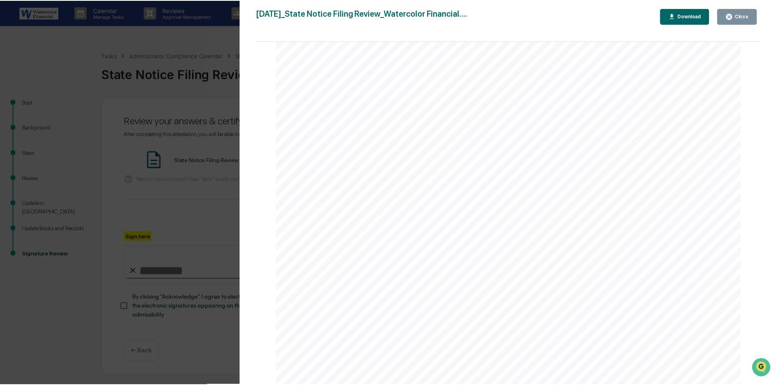
scroll to position [285, 0]
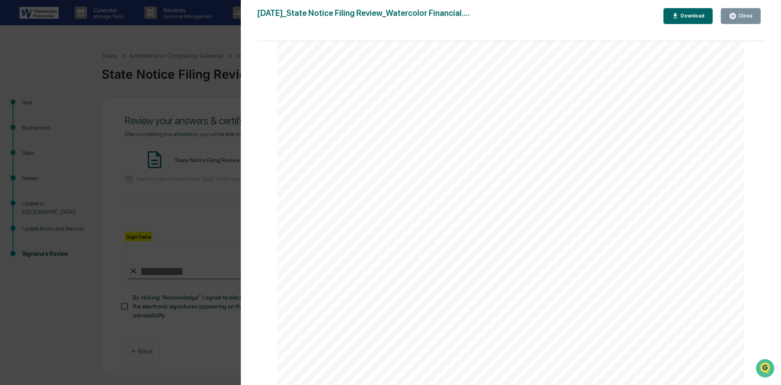
click at [742, 14] on div "Close" at bounding box center [745, 16] width 16 height 6
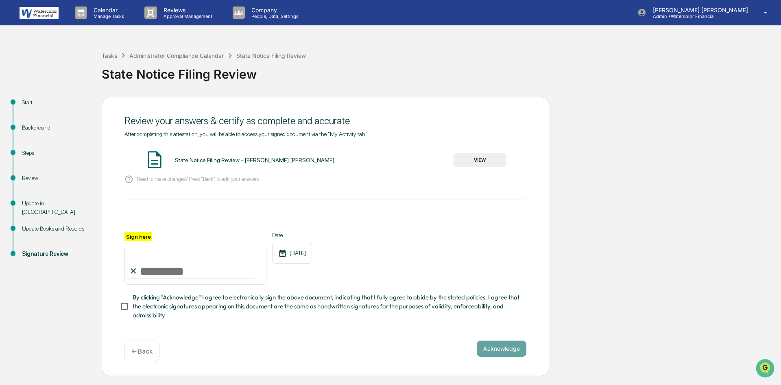
click at [185, 272] on input "Sign here" at bounding box center [196, 264] width 142 height 39
type input "**********"
click at [502, 350] on button "Acknowledge" at bounding box center [502, 348] width 50 height 16
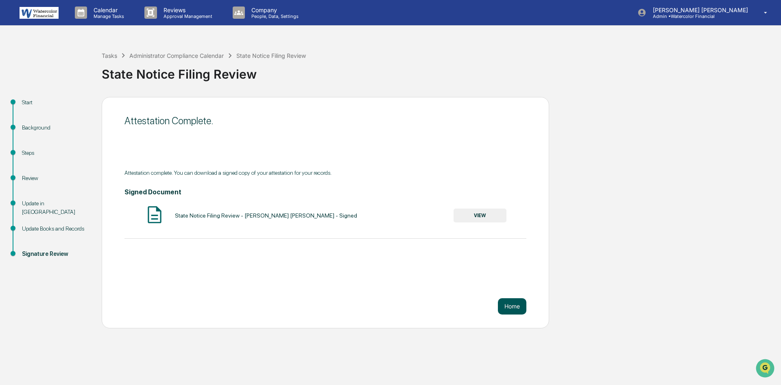
click at [521, 308] on button "Home" at bounding box center [512, 306] width 28 height 16
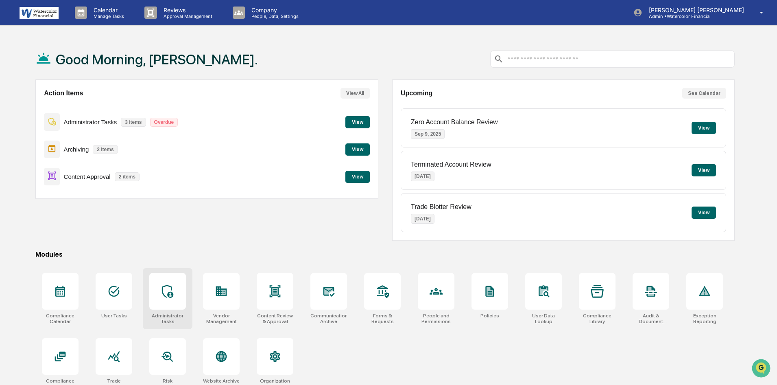
click at [169, 297] on icon at bounding box center [167, 290] width 13 height 13
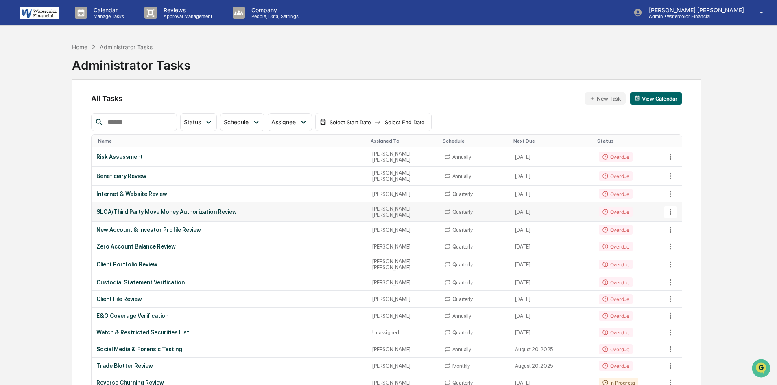
click at [199, 208] on div "SLOA/Third Party Move Money Authorization Review" at bounding box center [229, 211] width 266 height 7
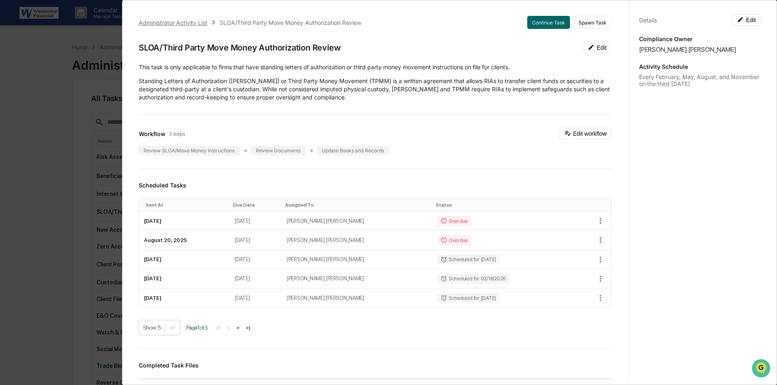
click at [170, 21] on div "Administrator Activity List" at bounding box center [173, 22] width 69 height 7
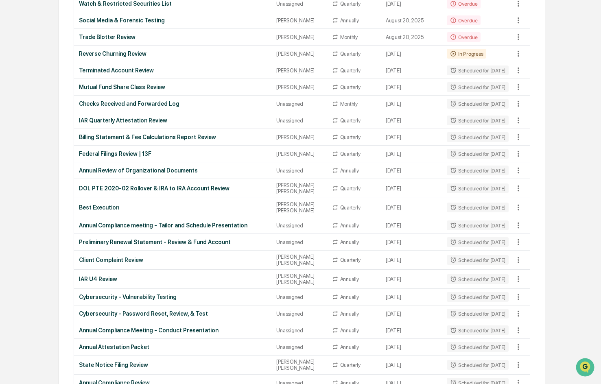
scroll to position [366, 0]
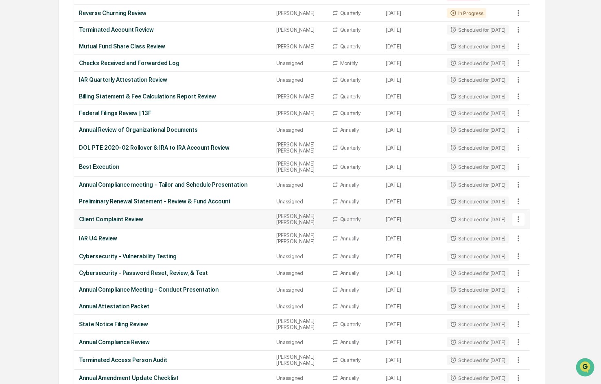
click at [125, 216] on div "Client Complaint Review" at bounding box center [173, 219] width 188 height 7
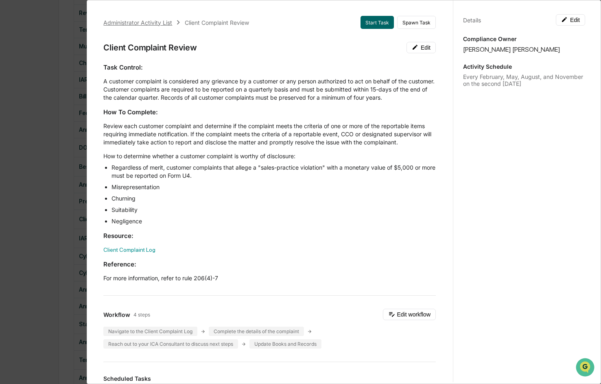
click at [131, 23] on div "Administrator Activity List" at bounding box center [137, 22] width 69 height 7
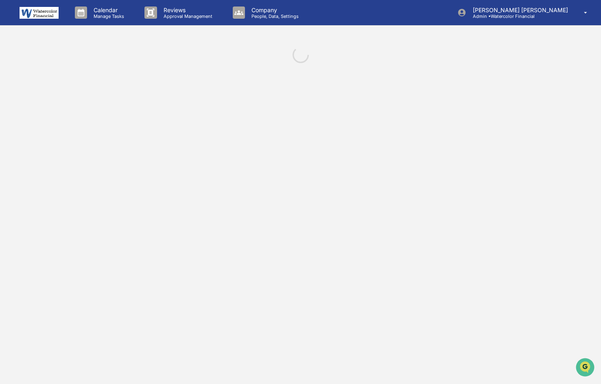
scroll to position [0, 0]
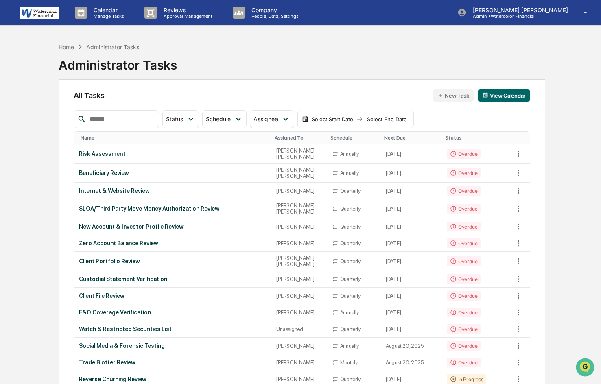
click at [68, 45] on div "Home" at bounding box center [66, 47] width 15 height 7
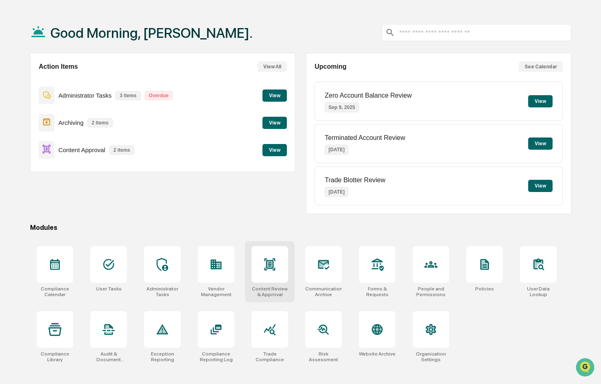
scroll to position [39, 0]
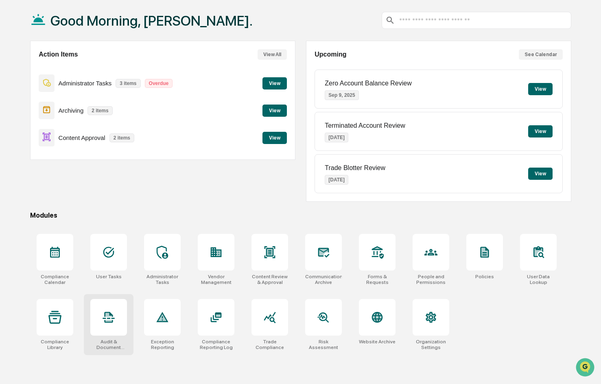
click at [107, 317] on icon at bounding box center [108, 317] width 13 height 13
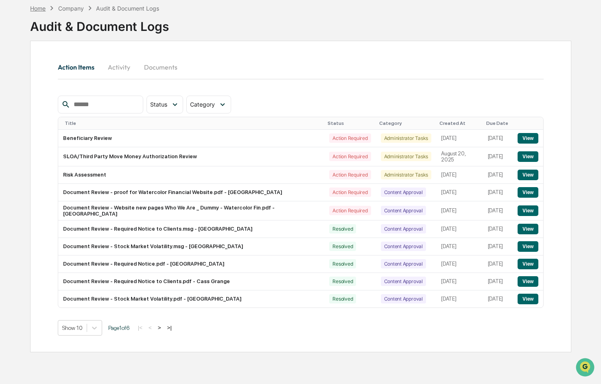
click at [38, 8] on div "Home" at bounding box center [37, 8] width 15 height 7
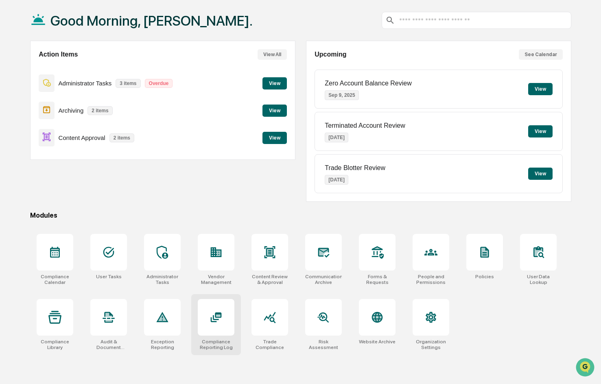
click at [217, 314] on icon at bounding box center [216, 318] width 11 height 10
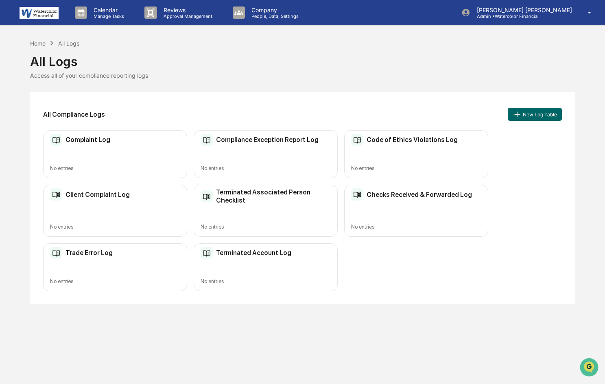
click at [129, 208] on div "Client Complaint Log No entries" at bounding box center [115, 211] width 144 height 52
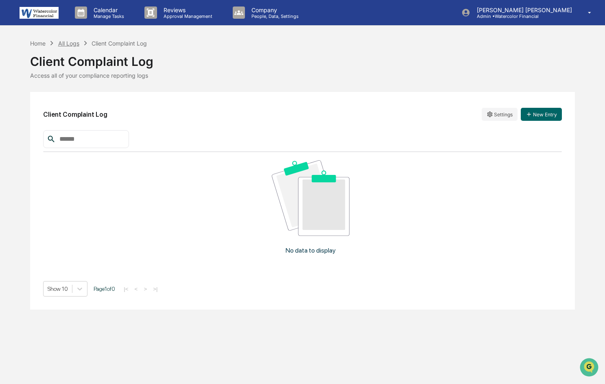
click at [64, 44] on div "All Logs" at bounding box center [68, 43] width 21 height 7
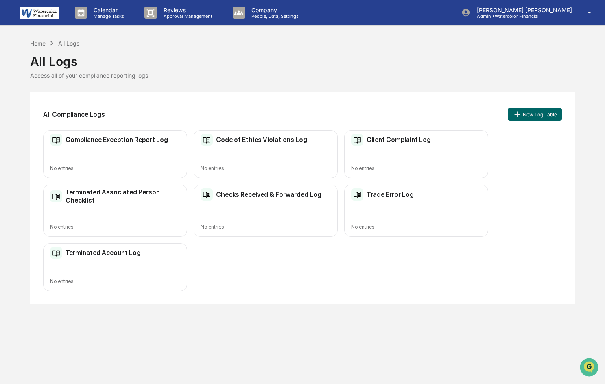
click at [37, 43] on div "Home" at bounding box center [37, 43] width 15 height 7
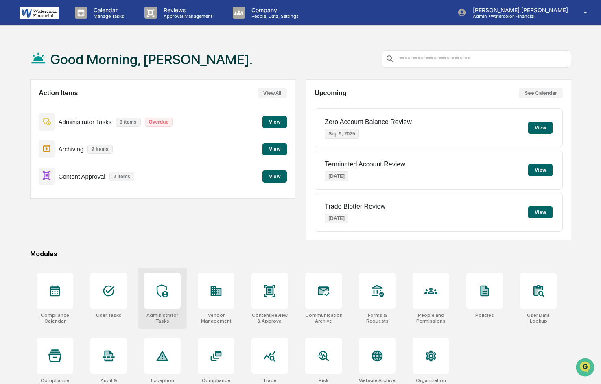
click at [160, 290] on icon at bounding box center [162, 290] width 13 height 13
